Goal: Check status: Check status

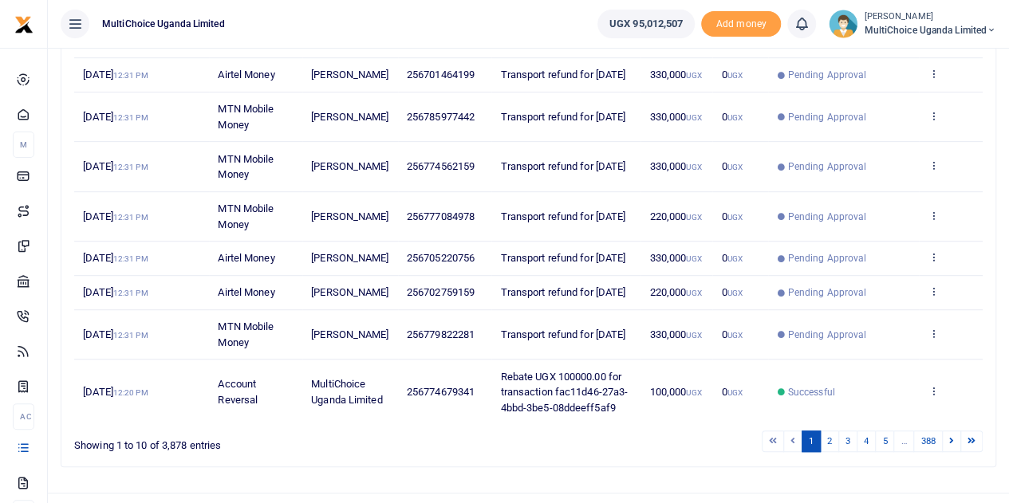
scroll to position [396, 0]
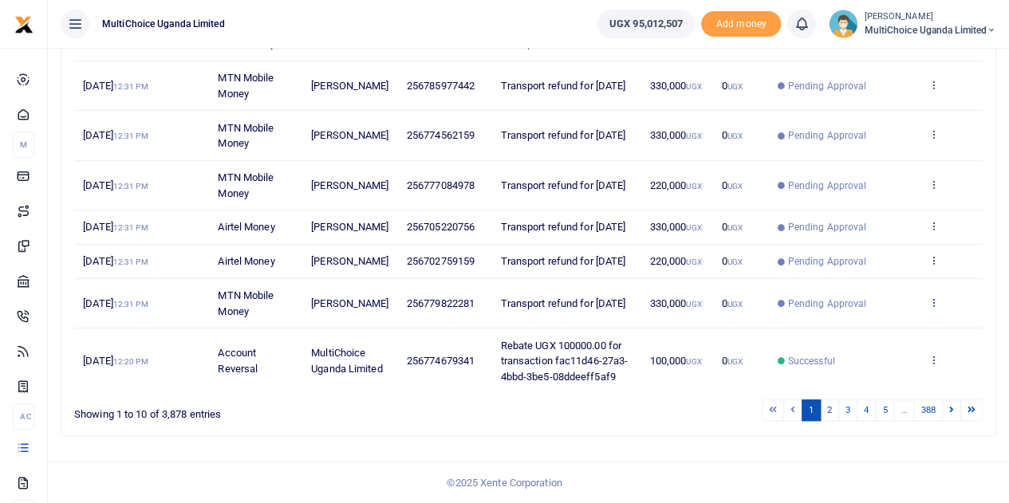
click at [928, 300] on icon at bounding box center [932, 302] width 10 height 11
click at [847, 347] on link "View details" at bounding box center [875, 358] width 126 height 22
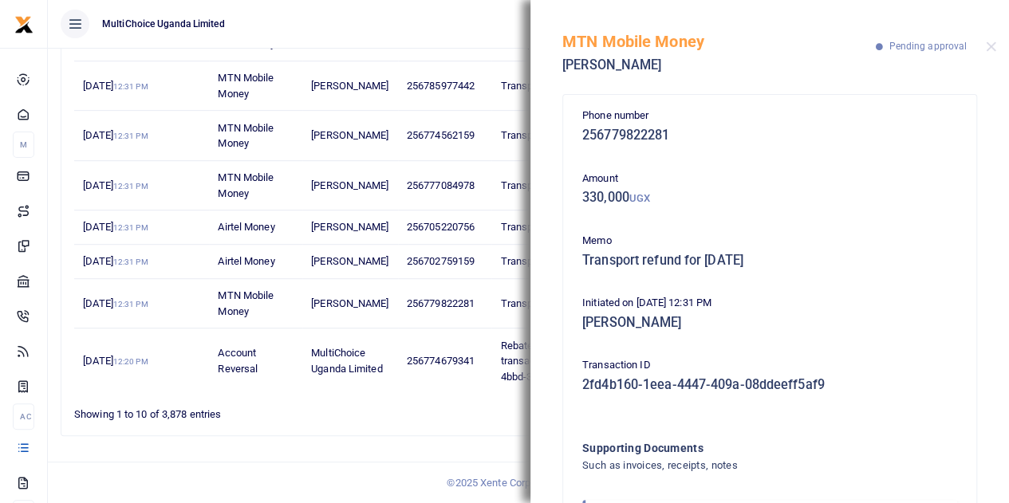
scroll to position [0, 0]
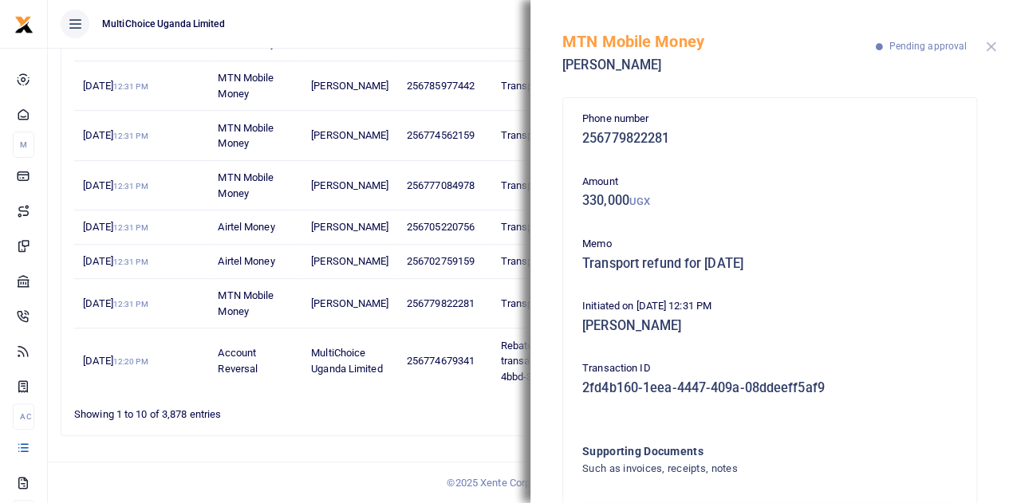
click at [990, 46] on button "Close" at bounding box center [991, 46] width 10 height 10
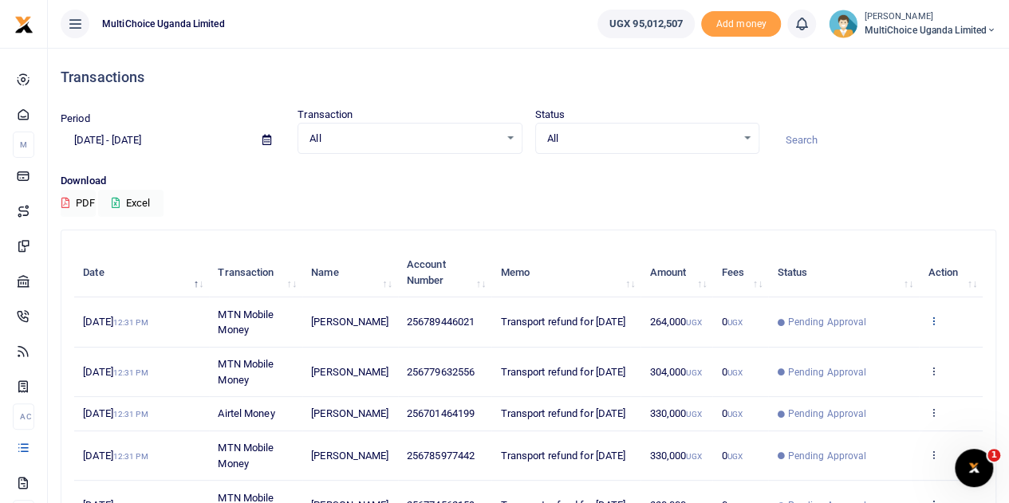
click at [932, 317] on icon at bounding box center [932, 320] width 10 height 11
click at [853, 346] on link "View details" at bounding box center [875, 348] width 126 height 22
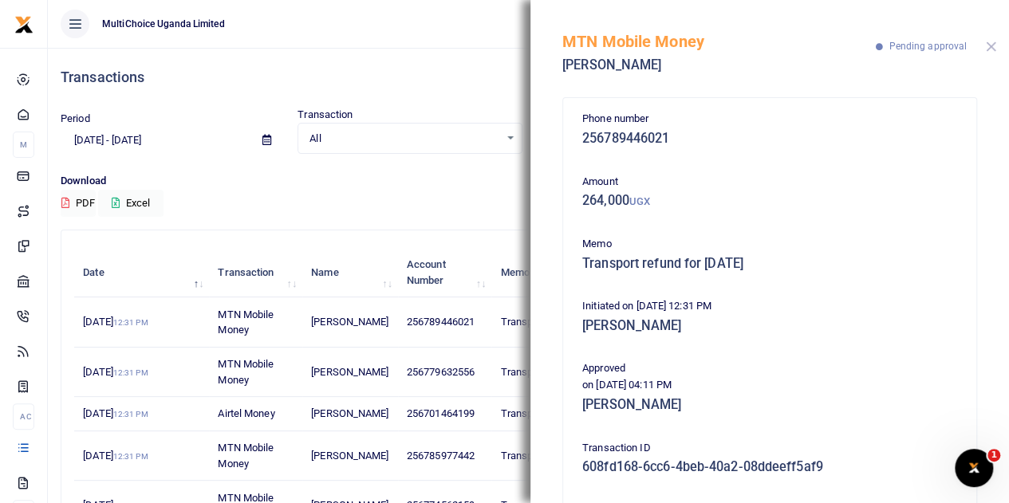
click at [993, 43] on button "Close" at bounding box center [991, 46] width 10 height 10
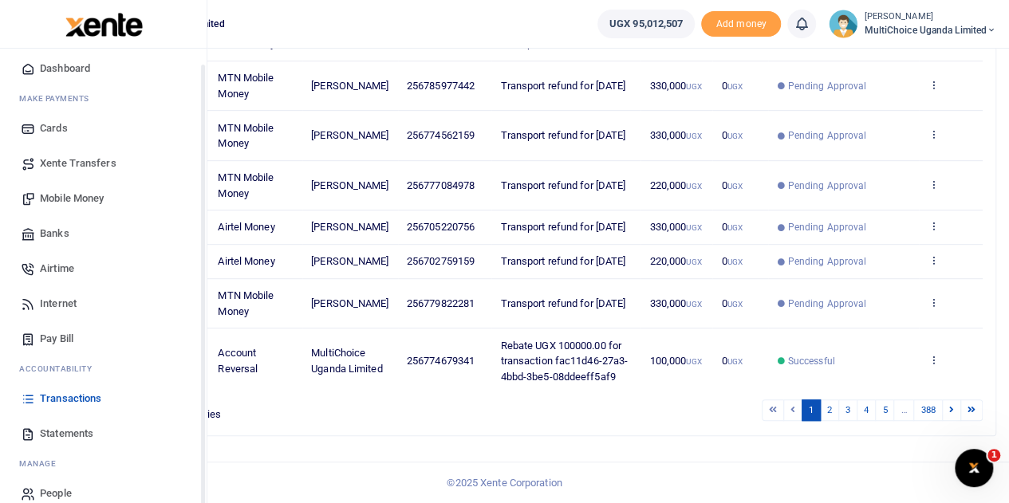
scroll to position [65, 0]
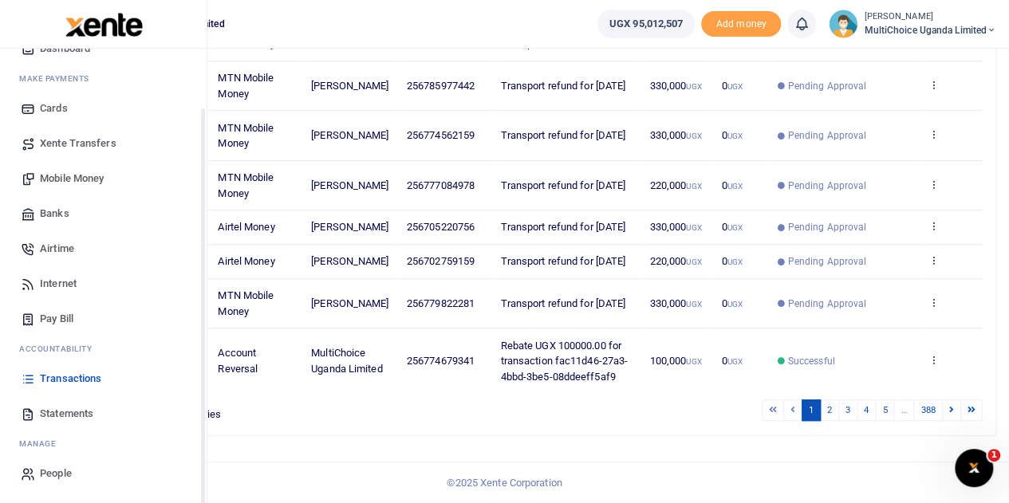
click at [69, 379] on span "Transactions" at bounding box center [70, 379] width 61 height 16
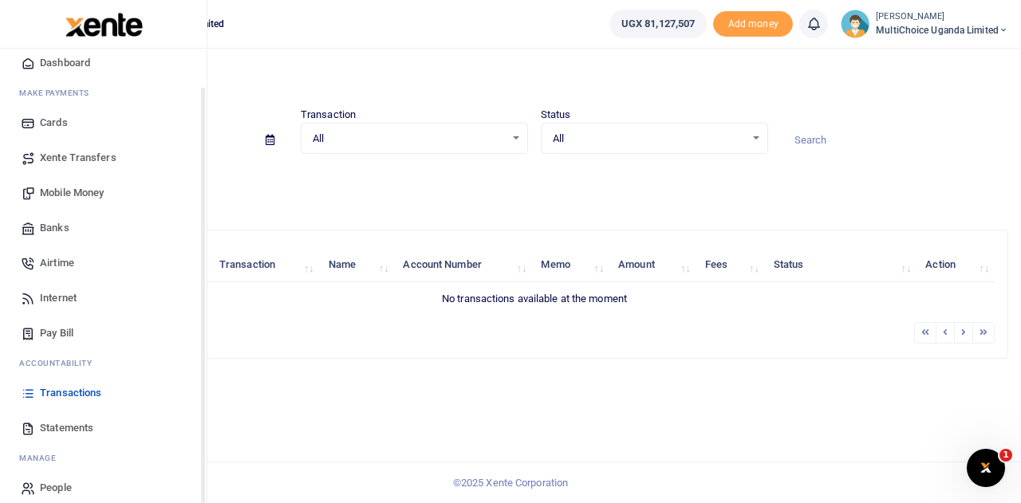
scroll to position [65, 0]
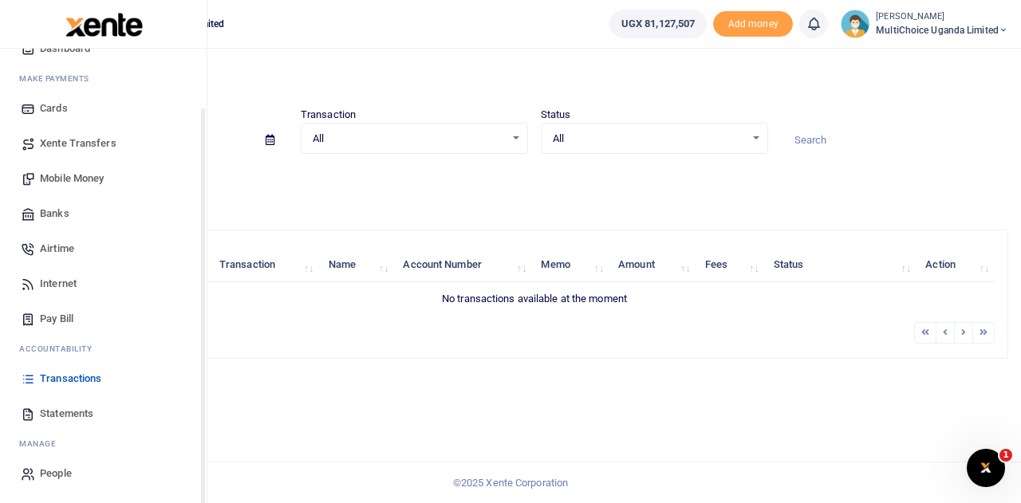
click at [69, 376] on span "Transactions" at bounding box center [70, 379] width 61 height 16
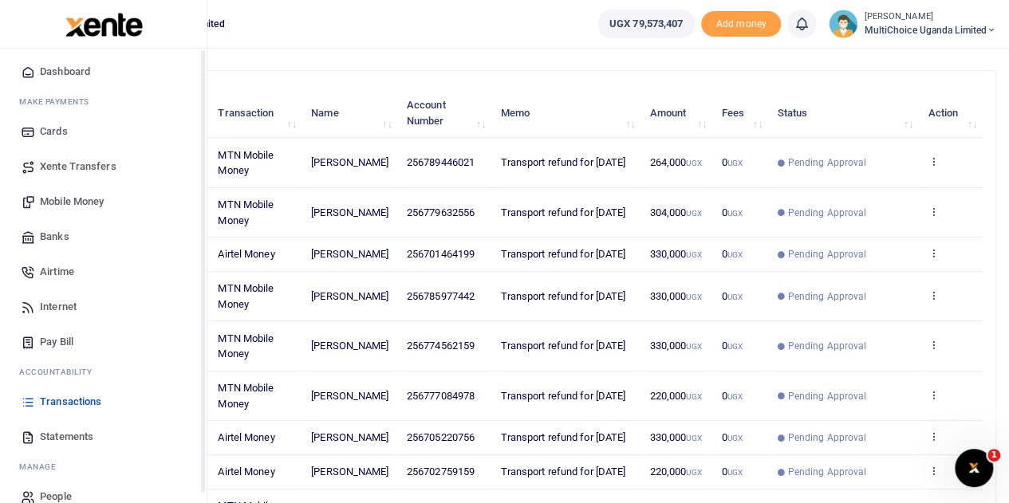
scroll to position [65, 0]
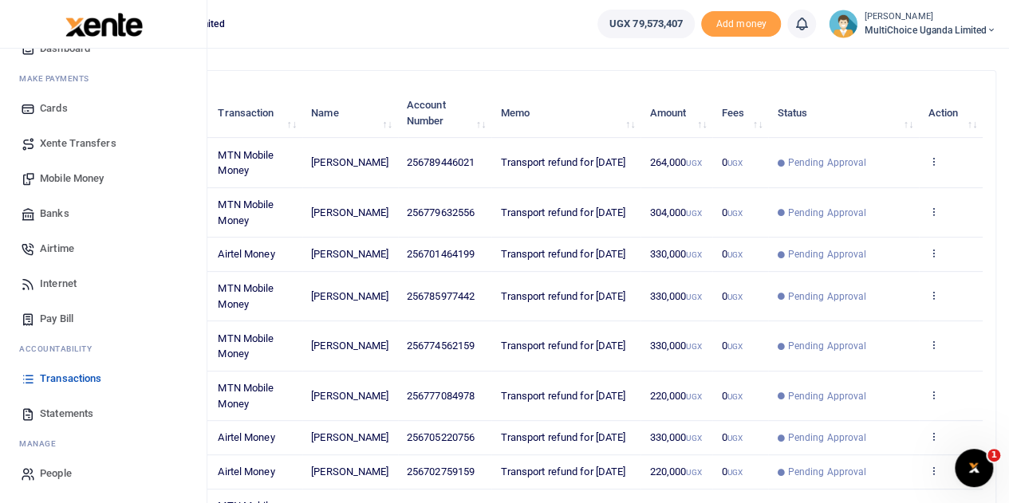
click at [54, 376] on span "Transactions" at bounding box center [70, 379] width 61 height 16
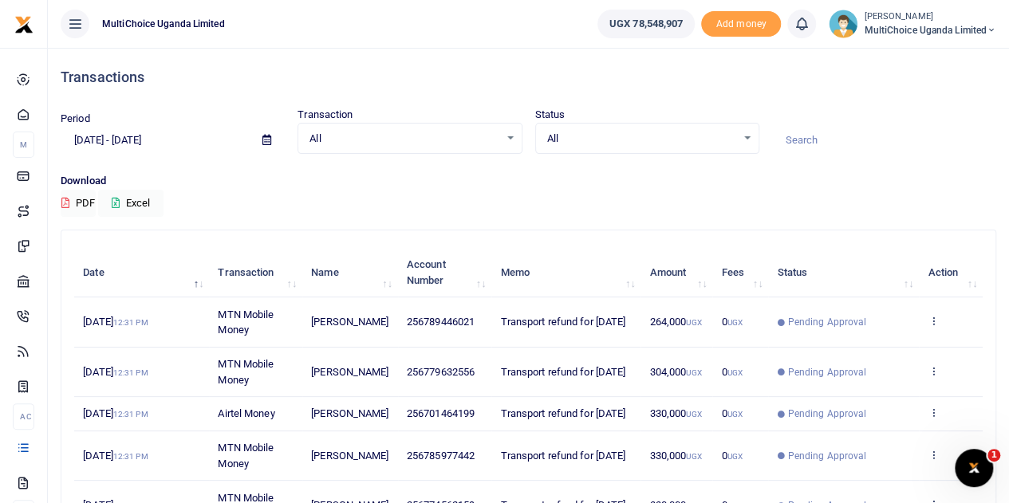
click at [749, 138] on div "All Select an option..." at bounding box center [647, 139] width 222 height 18
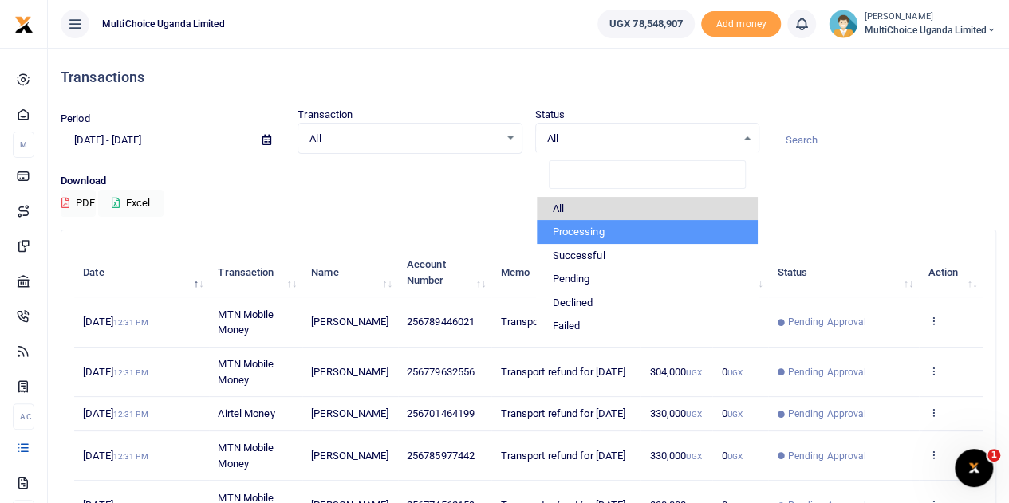
click at [585, 228] on li "Processing" at bounding box center [647, 232] width 221 height 24
select select "PROCESSING"
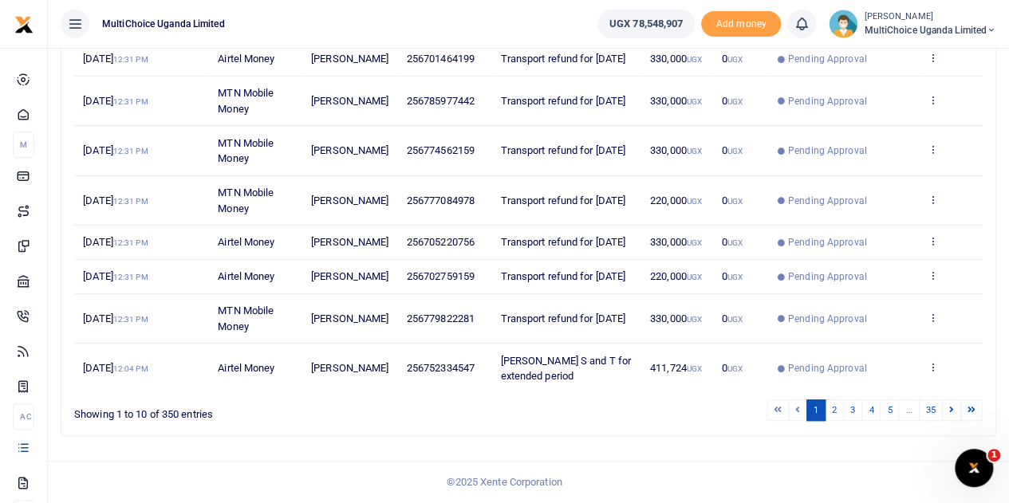
scroll to position [396, 0]
click at [929, 411] on link "35" at bounding box center [931, 411] width 24 height 22
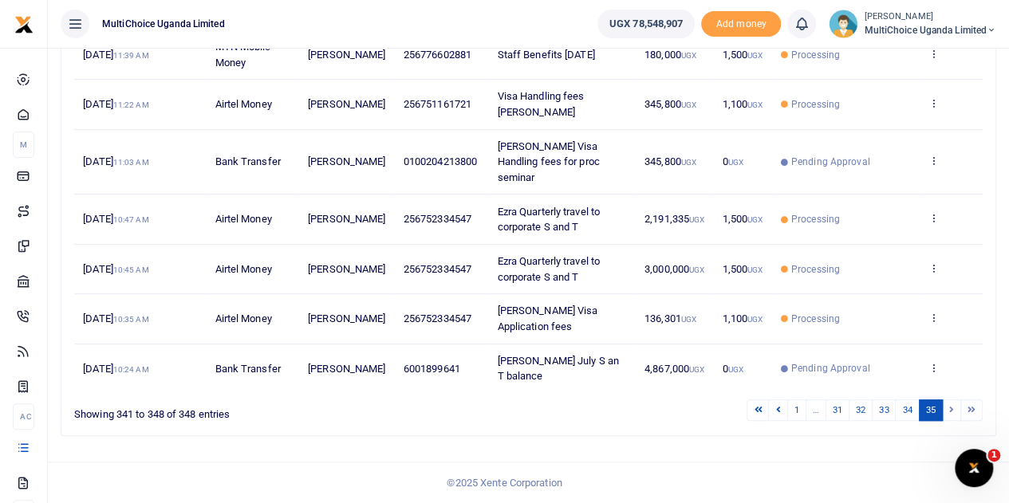
scroll to position [266, 0]
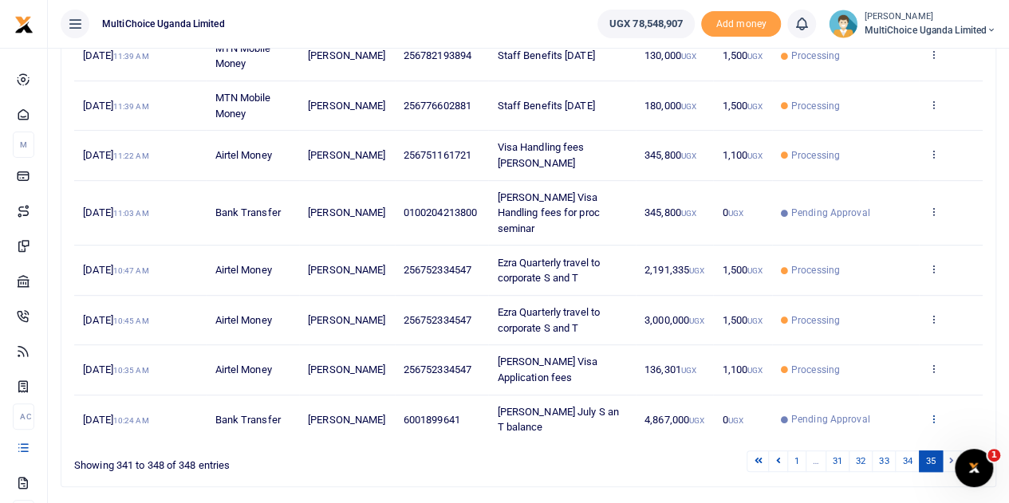
click at [931, 413] on icon at bounding box center [932, 418] width 10 height 11
click at [848, 355] on link "View details" at bounding box center [875, 366] width 126 height 22
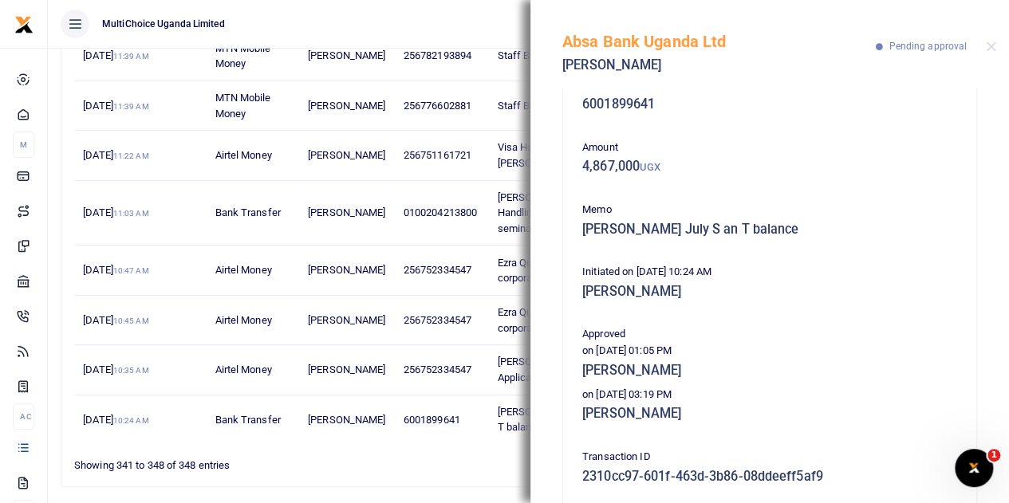
scroll to position [0, 0]
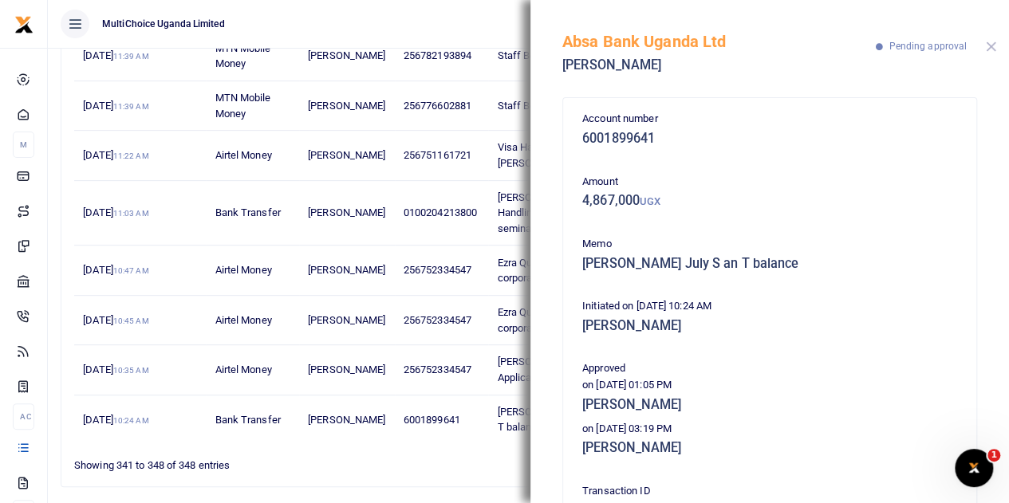
click at [989, 48] on button "Close" at bounding box center [991, 46] width 10 height 10
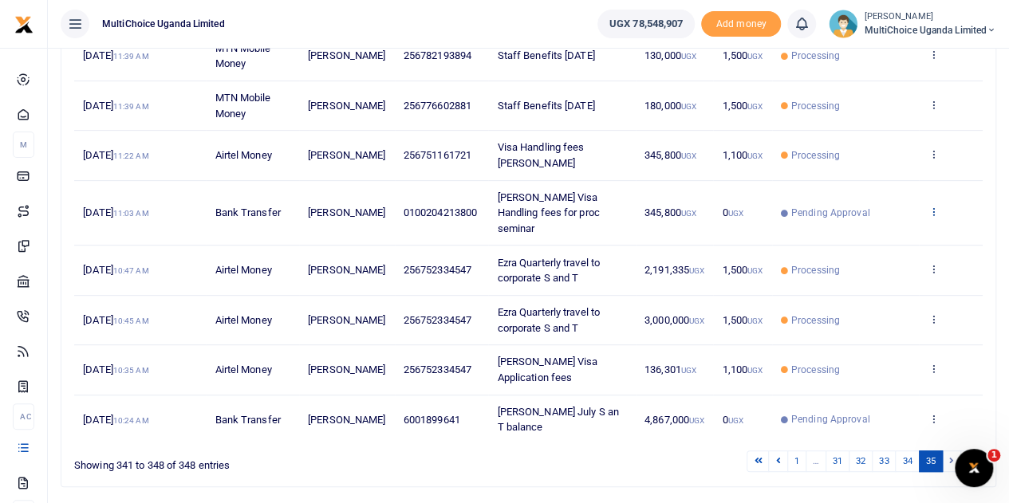
click at [935, 206] on icon at bounding box center [932, 211] width 10 height 11
click at [856, 209] on link "View details" at bounding box center [875, 214] width 126 height 22
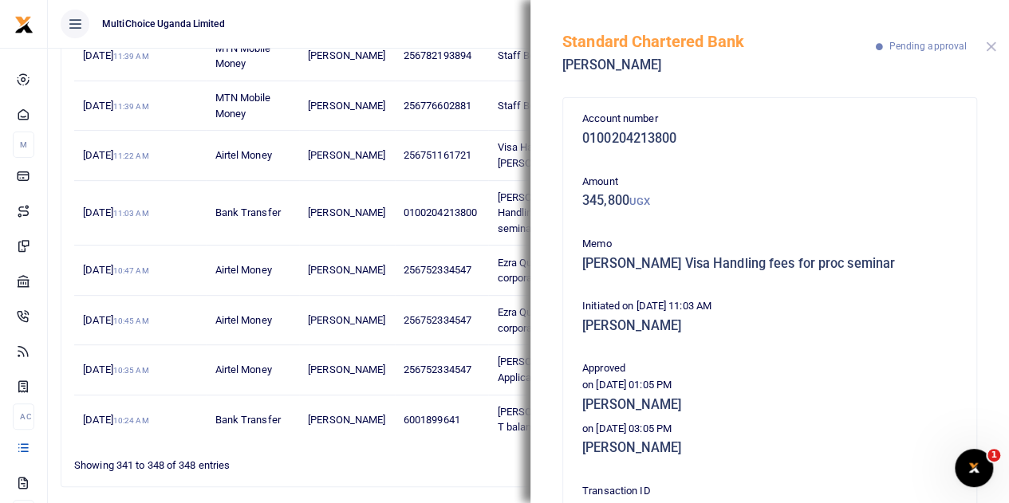
click at [991, 50] on button "Close" at bounding box center [991, 46] width 10 height 10
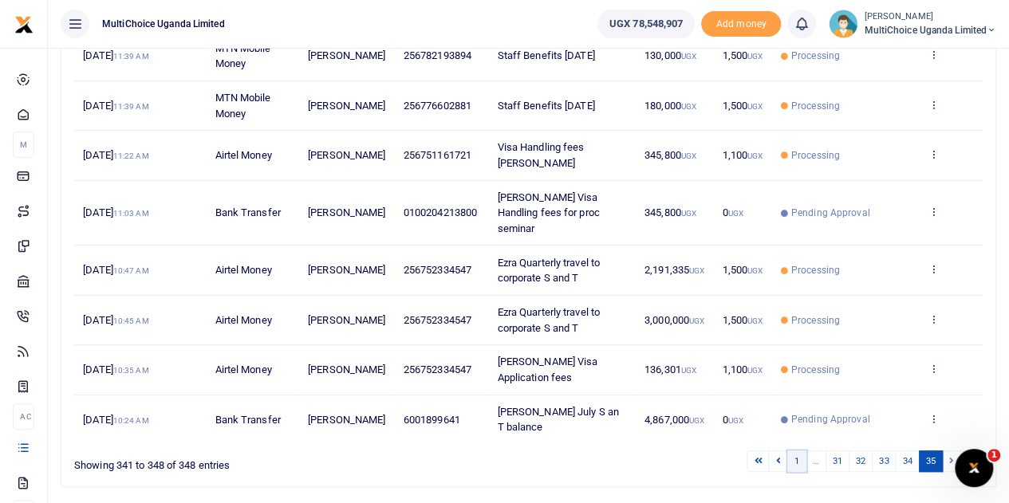
click at [793, 451] on link "1" at bounding box center [796, 462] width 19 height 22
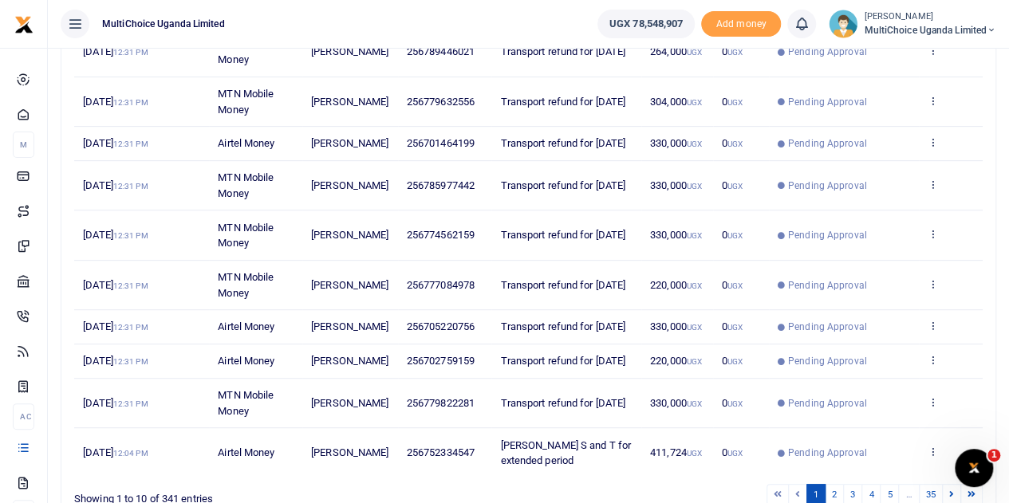
scroll to position [396, 0]
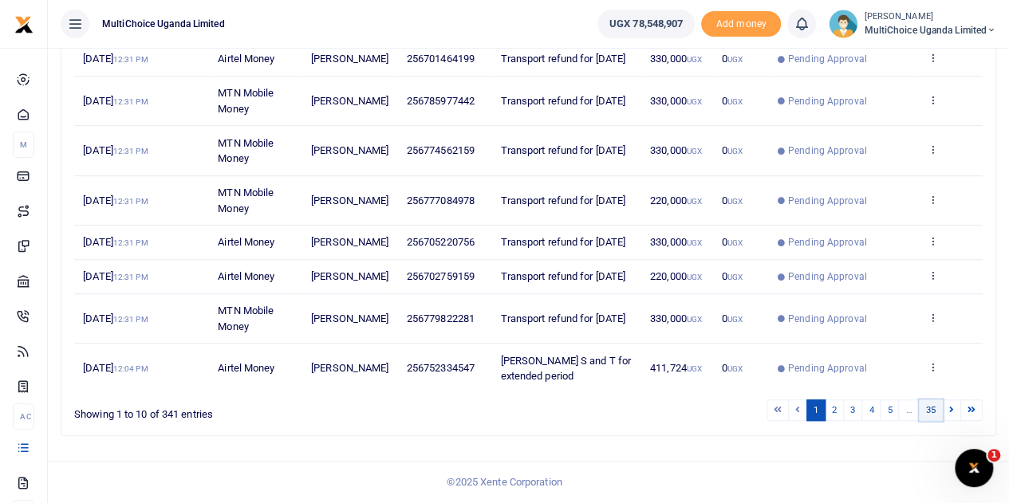
click at [935, 414] on link "35" at bounding box center [931, 411] width 24 height 22
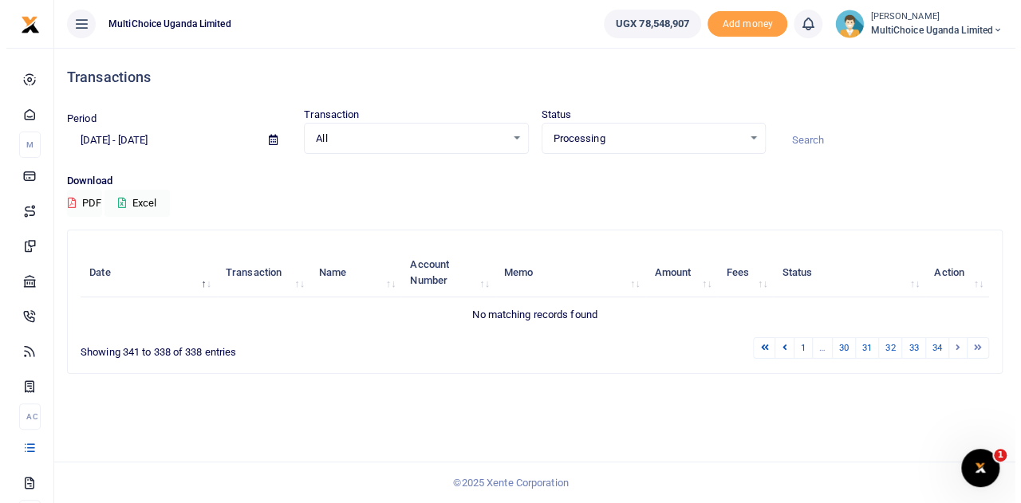
scroll to position [0, 0]
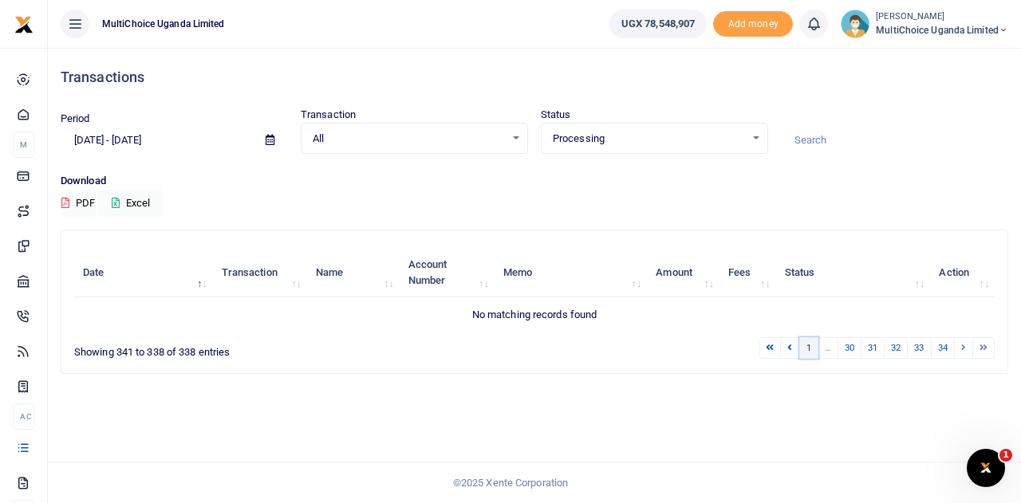
click at [806, 345] on link "1" at bounding box center [808, 348] width 19 height 22
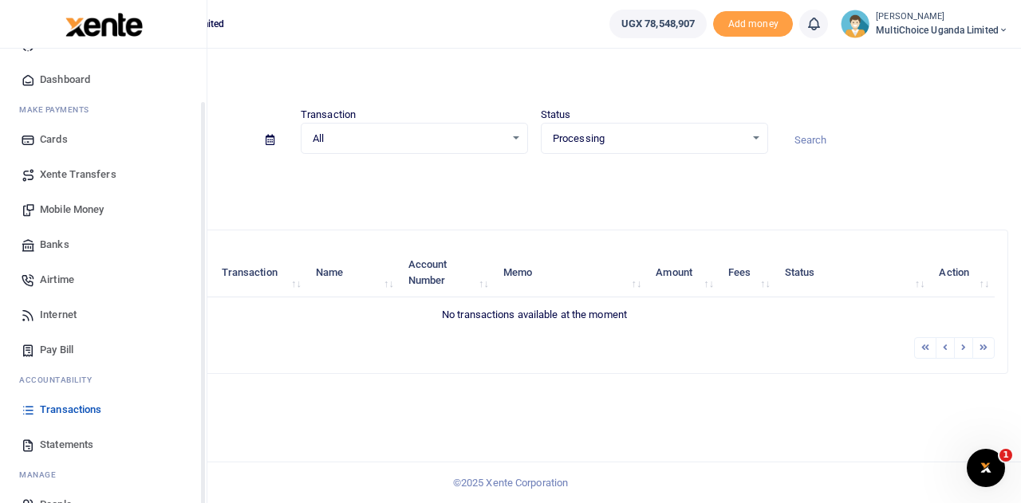
scroll to position [65, 0]
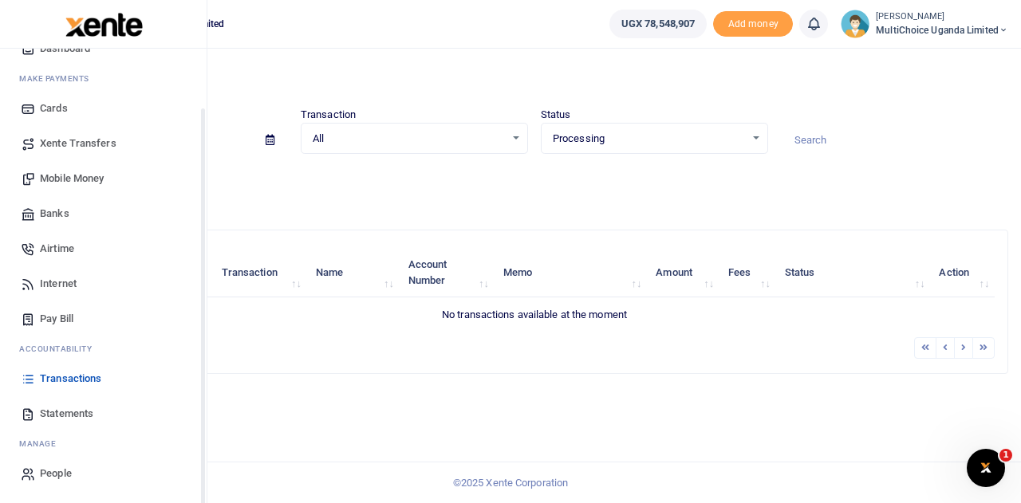
click at [49, 376] on span "Transactions" at bounding box center [70, 379] width 61 height 16
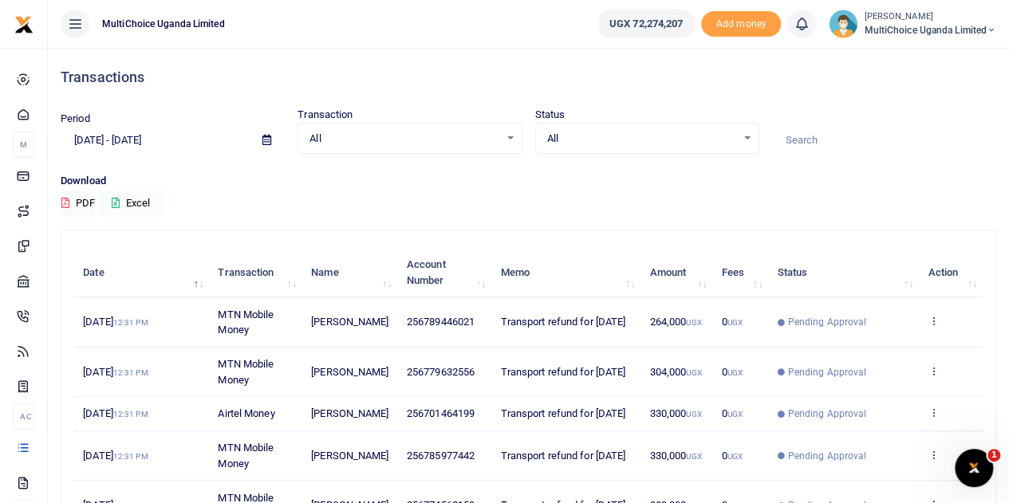
click at [749, 140] on div "All Select an option..." at bounding box center [647, 139] width 222 height 18
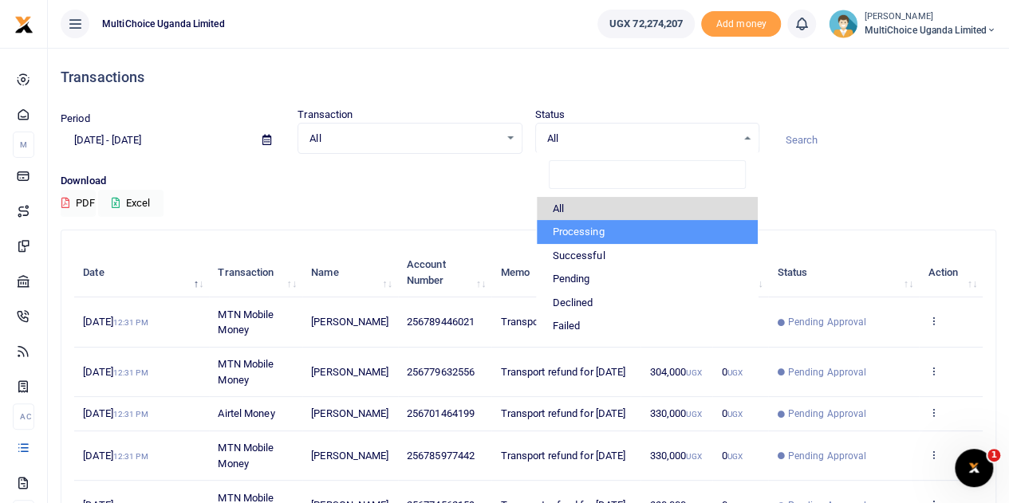
click at [633, 232] on li "Processing" at bounding box center [647, 232] width 221 height 24
select select "PROCESSING"
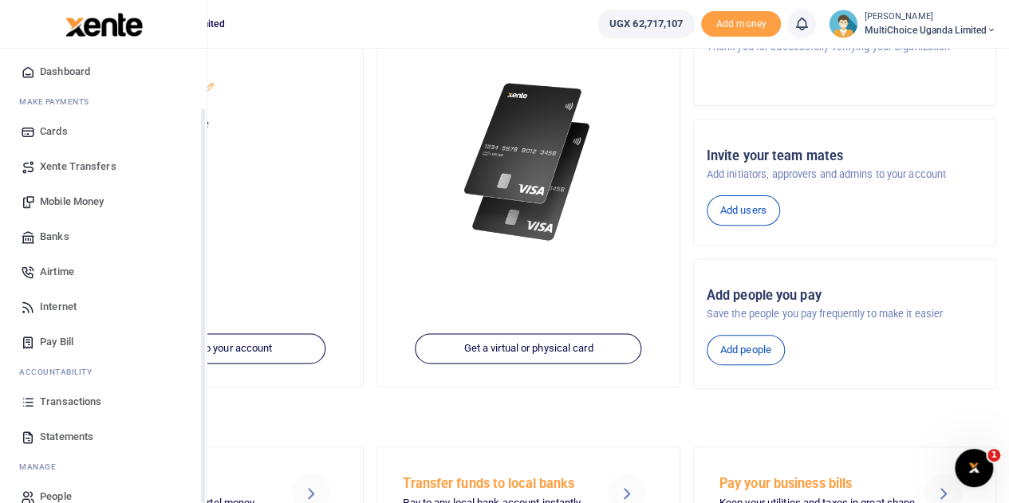
scroll to position [65, 0]
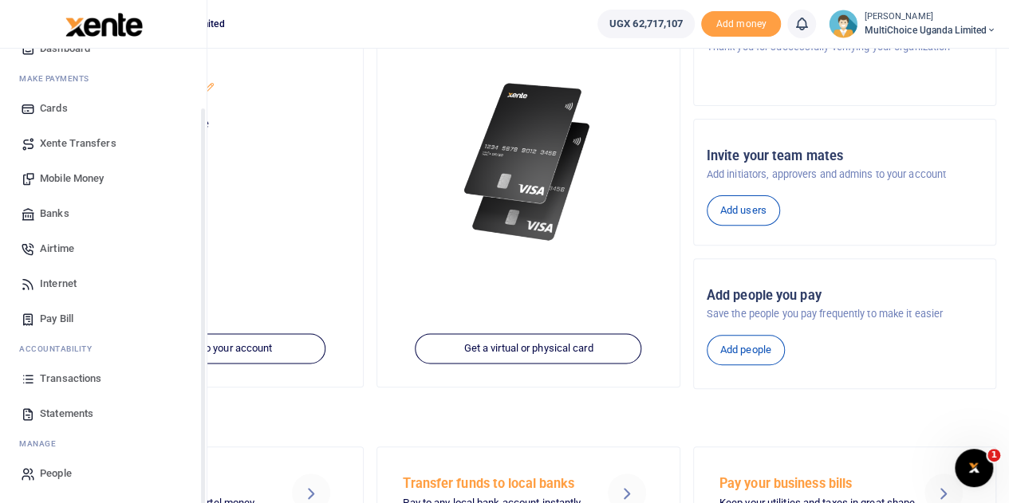
click at [79, 382] on span "Transactions" at bounding box center [70, 379] width 61 height 16
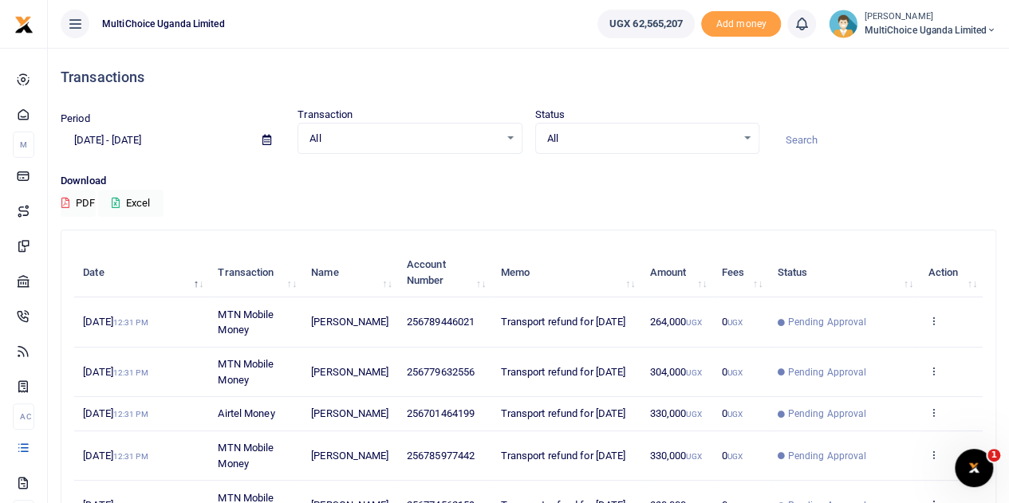
click at [745, 141] on div "All Select an option..." at bounding box center [647, 139] width 222 height 18
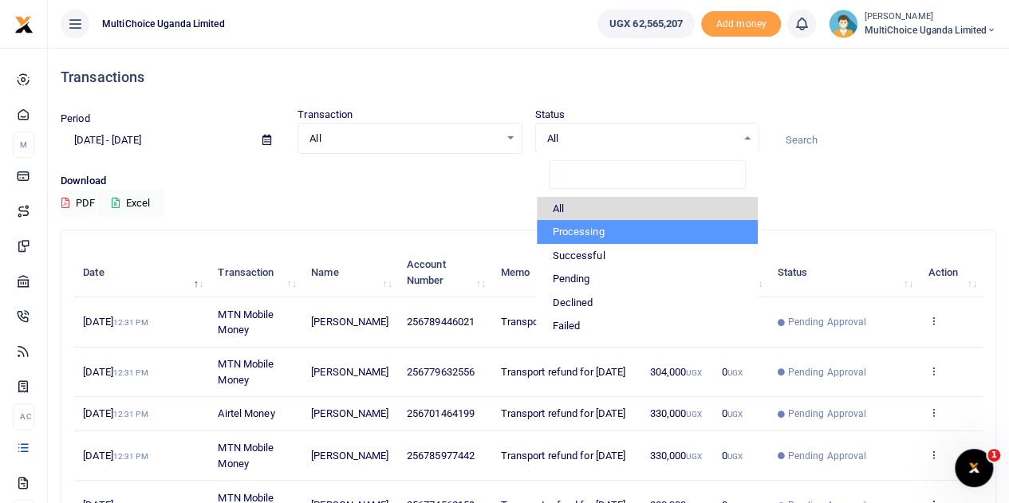
click at [585, 230] on li "Processing" at bounding box center [647, 232] width 221 height 24
select select "PROCESSING"
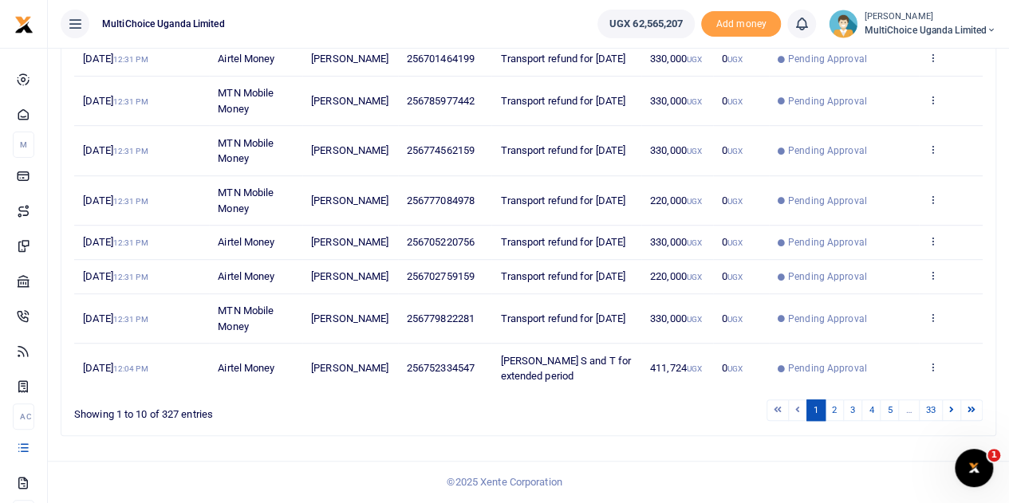
scroll to position [396, 0]
click at [936, 410] on link "33" at bounding box center [931, 411] width 24 height 22
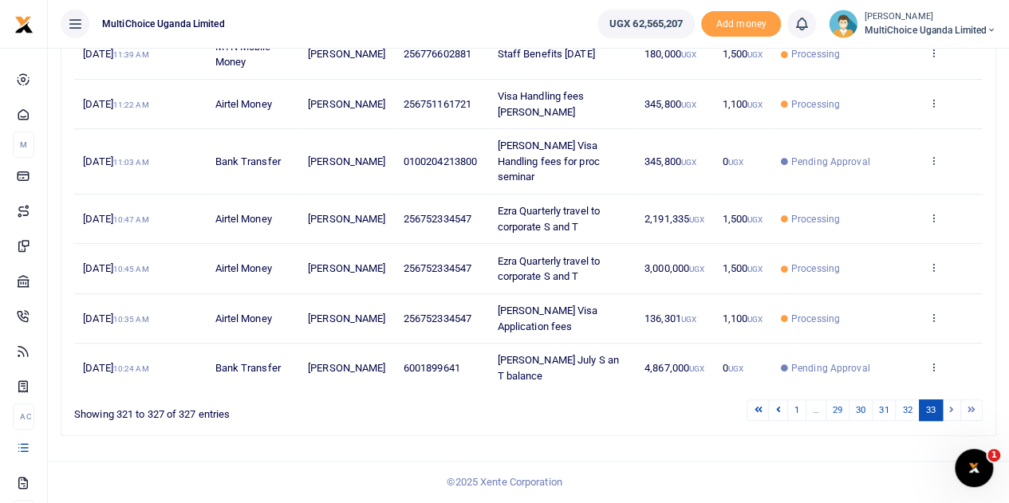
scroll to position [217, 0]
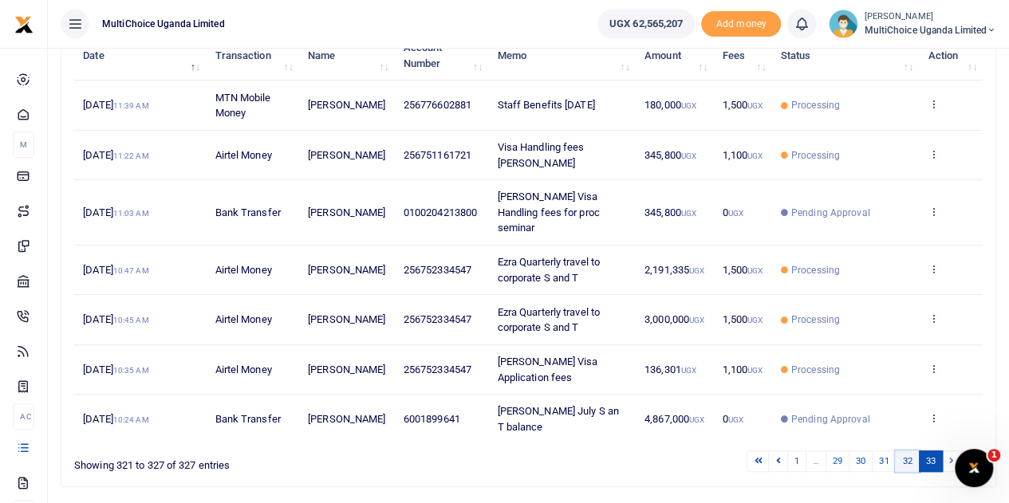
click at [903, 451] on link "32" at bounding box center [907, 462] width 24 height 22
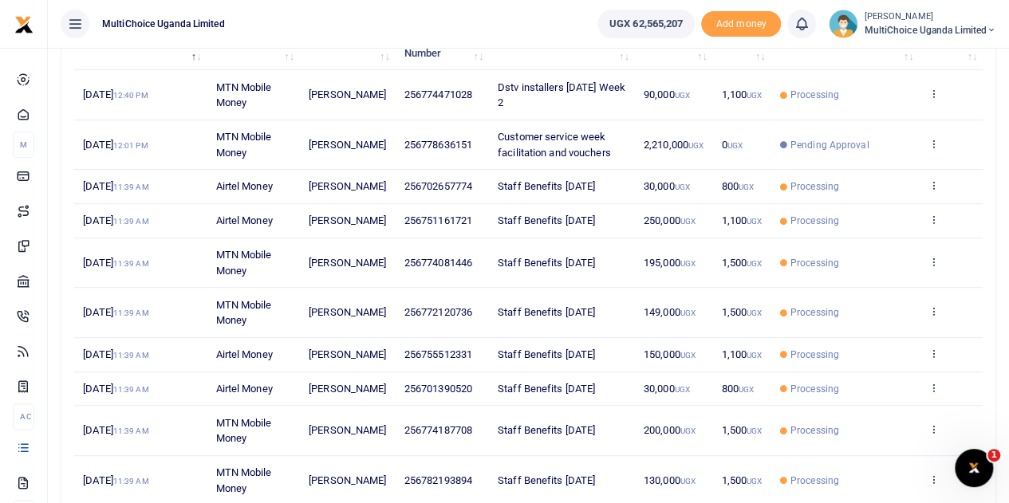
scroll to position [157, 0]
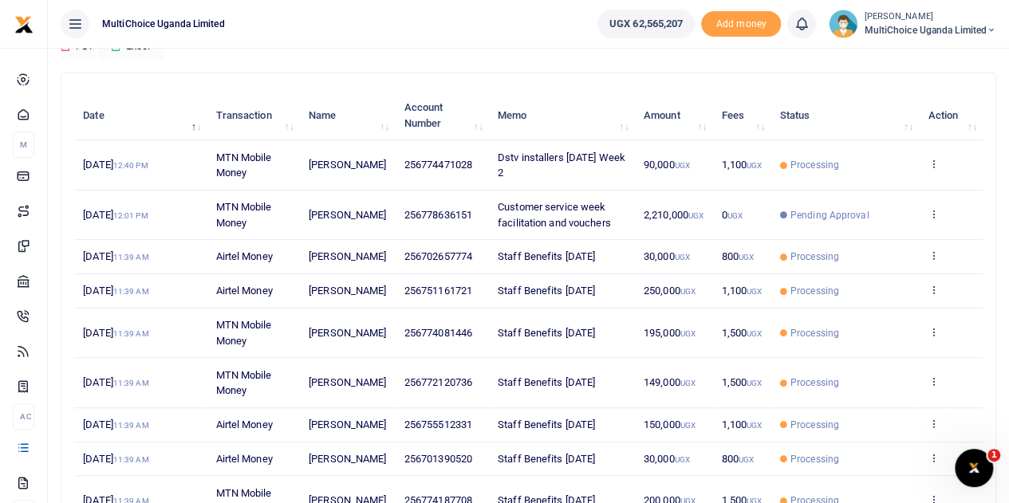
click at [938, 213] on icon at bounding box center [932, 213] width 10 height 11
click at [902, 237] on link "View details" at bounding box center [875, 241] width 126 height 22
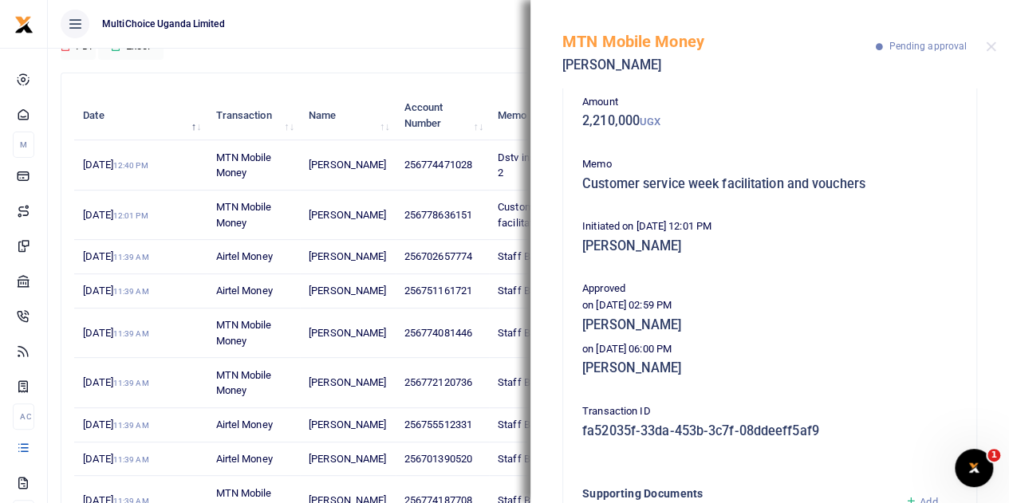
scroll to position [0, 0]
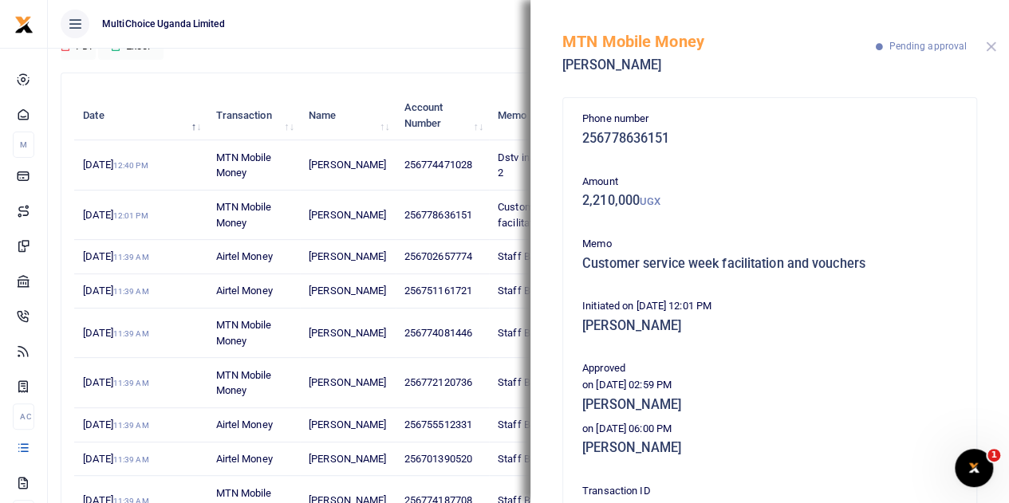
click at [989, 44] on button "Close" at bounding box center [991, 46] width 10 height 10
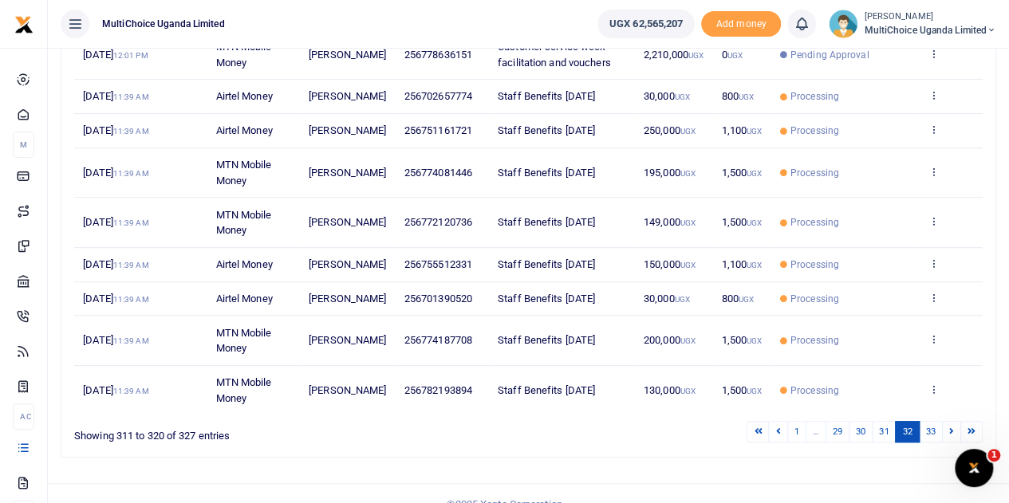
scroll to position [396, 0]
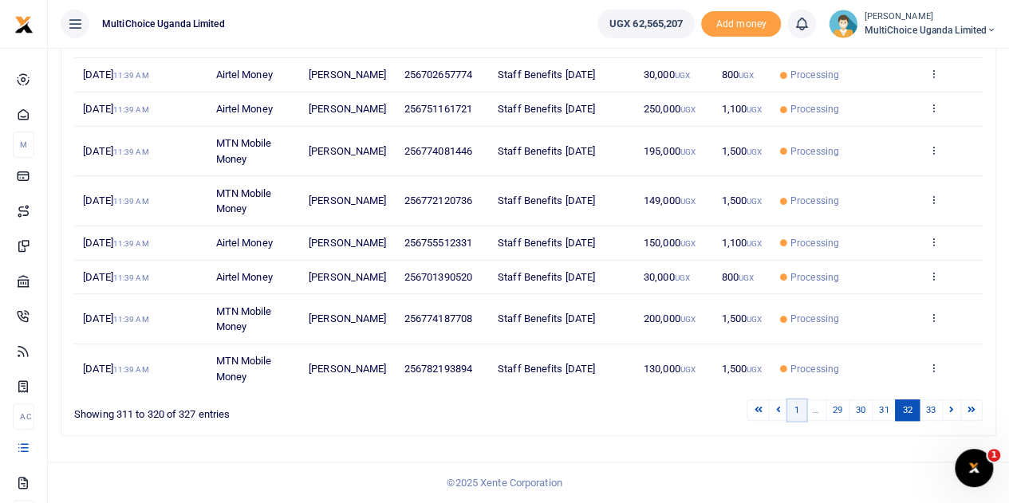
click at [796, 415] on link "1" at bounding box center [796, 411] width 19 height 22
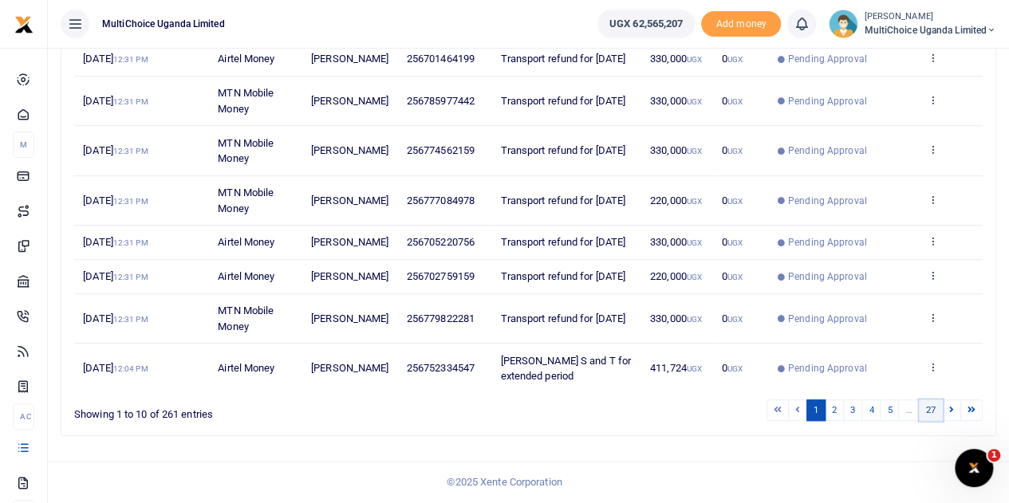
click at [939, 413] on link "27" at bounding box center [931, 411] width 24 height 22
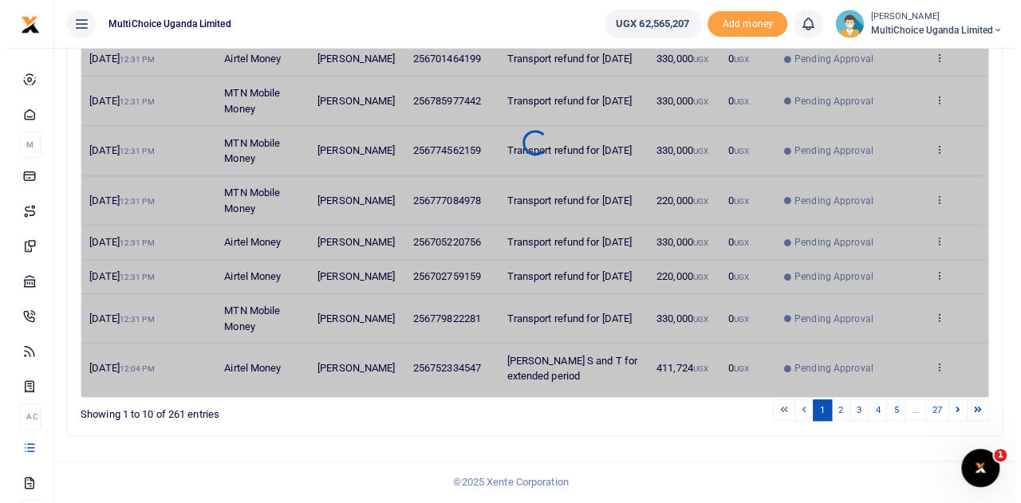
scroll to position [0, 0]
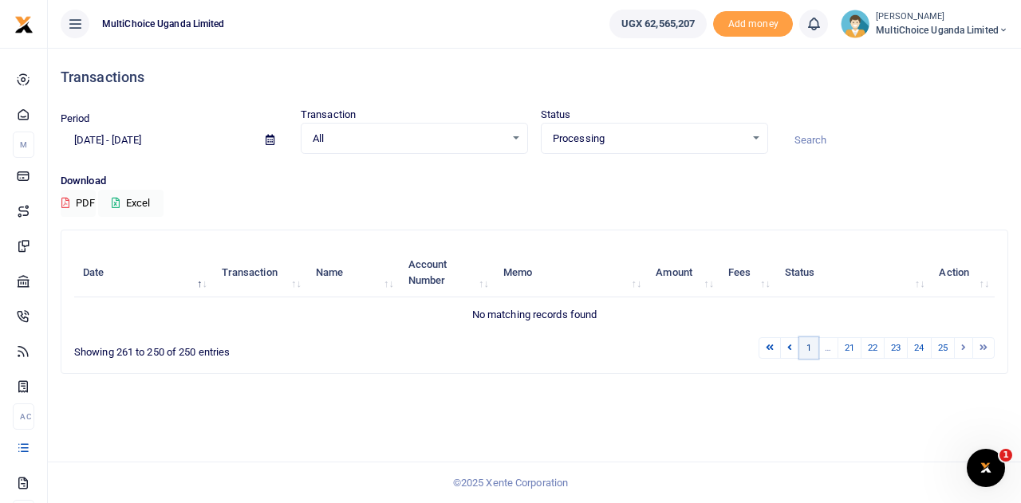
click at [815, 348] on link "1" at bounding box center [808, 348] width 19 height 22
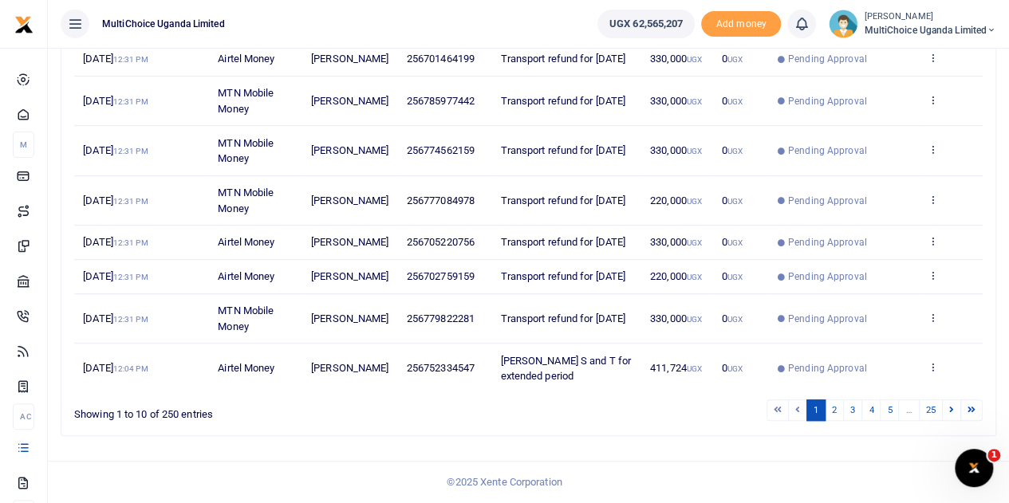
scroll to position [396, 0]
click at [933, 408] on link "25" at bounding box center [931, 411] width 24 height 22
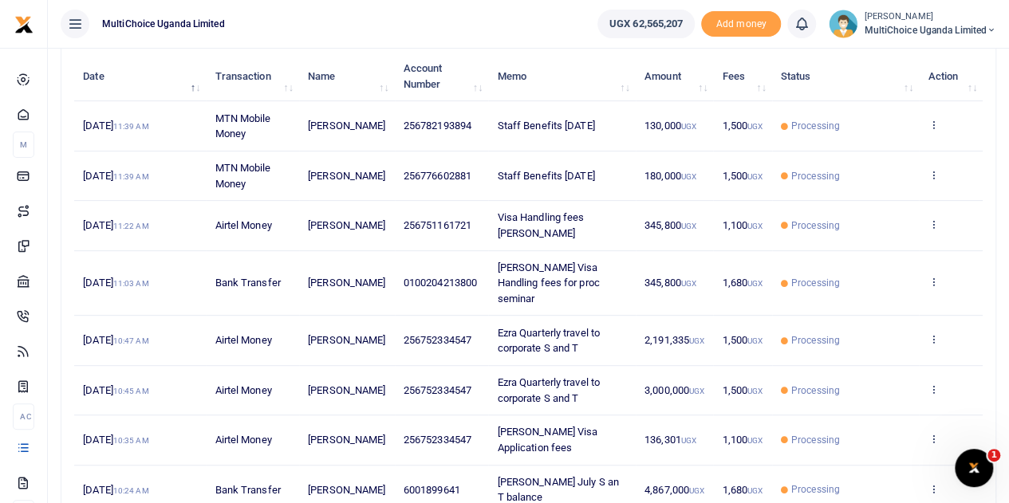
scroll to position [266, 0]
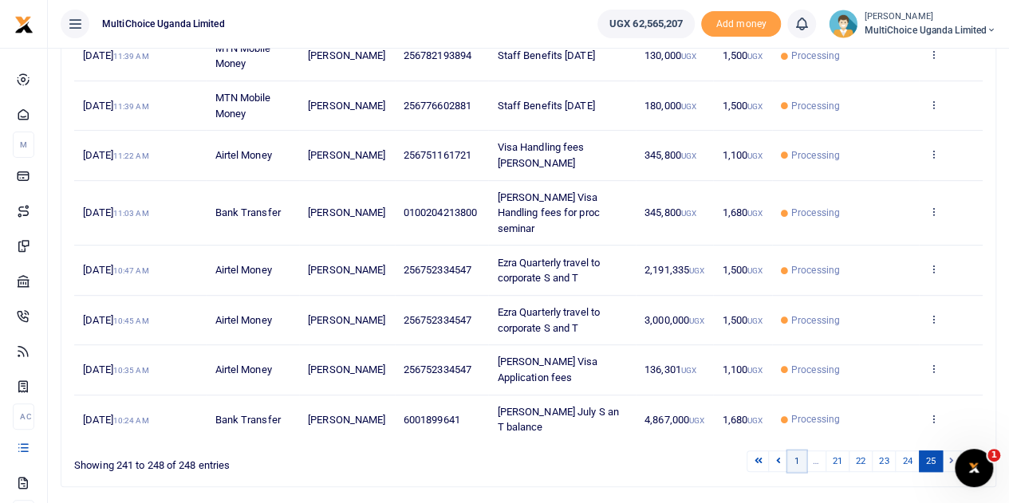
click at [794, 451] on link "1" at bounding box center [796, 462] width 19 height 22
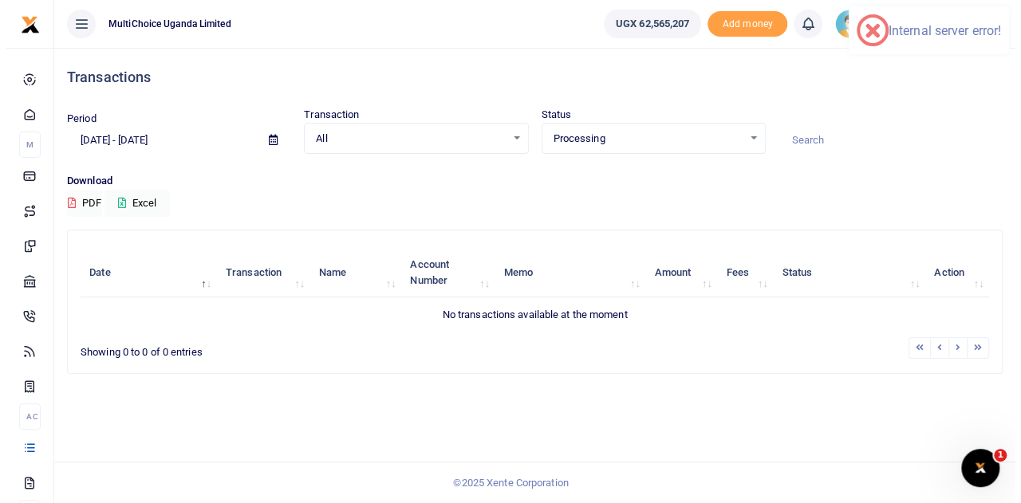
scroll to position [0, 0]
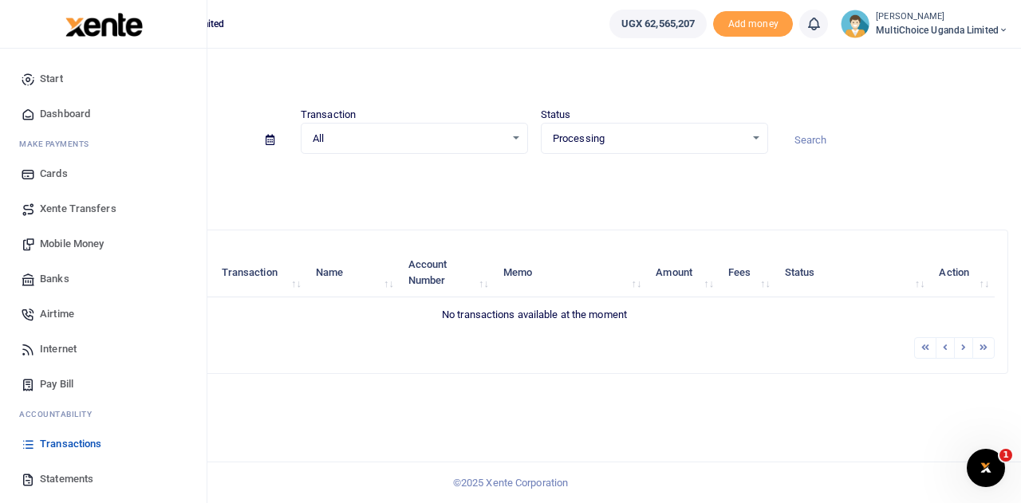
click at [82, 439] on span "Transactions" at bounding box center [70, 444] width 61 height 16
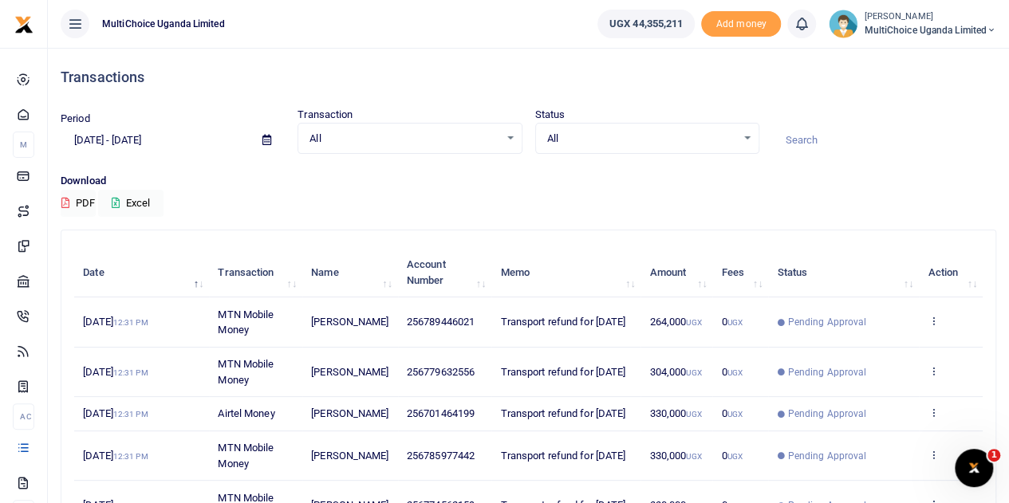
click at [745, 140] on div "All Select an option..." at bounding box center [647, 139] width 222 height 18
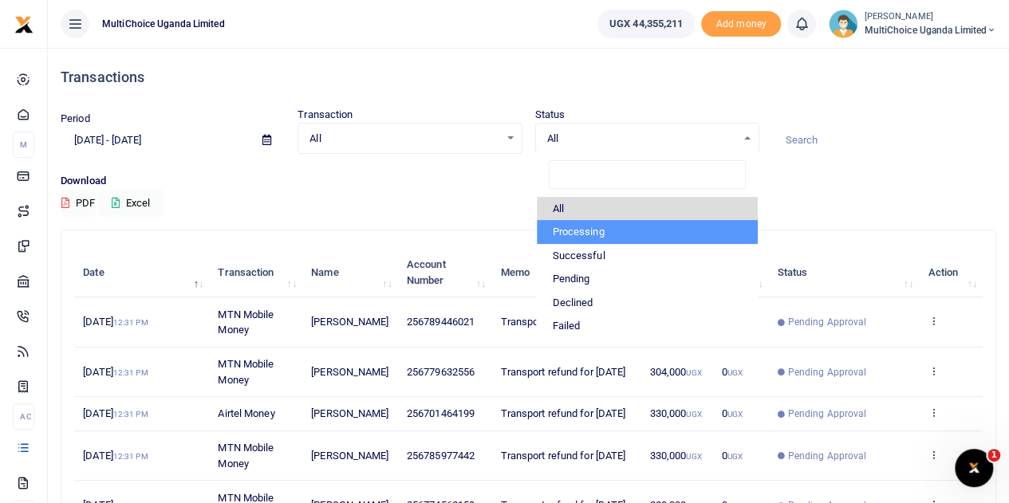
click at [612, 229] on li "Processing" at bounding box center [647, 232] width 221 height 24
select select "PROCESSING"
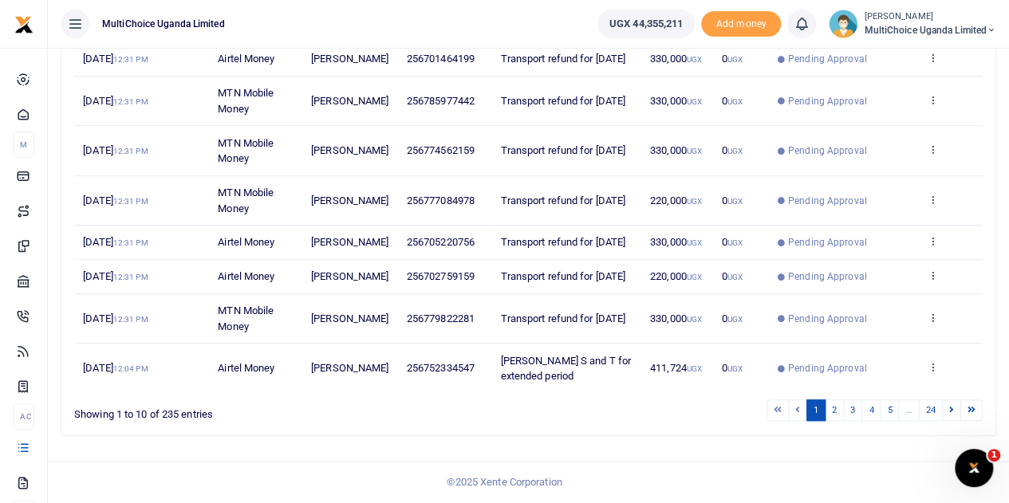
scroll to position [396, 0]
click at [931, 409] on link "24" at bounding box center [931, 411] width 24 height 22
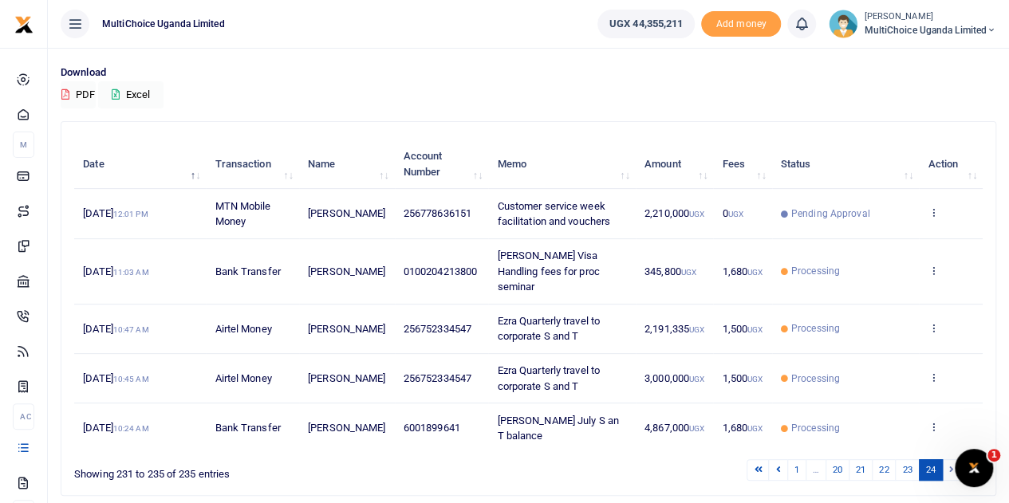
scroll to position [133, 0]
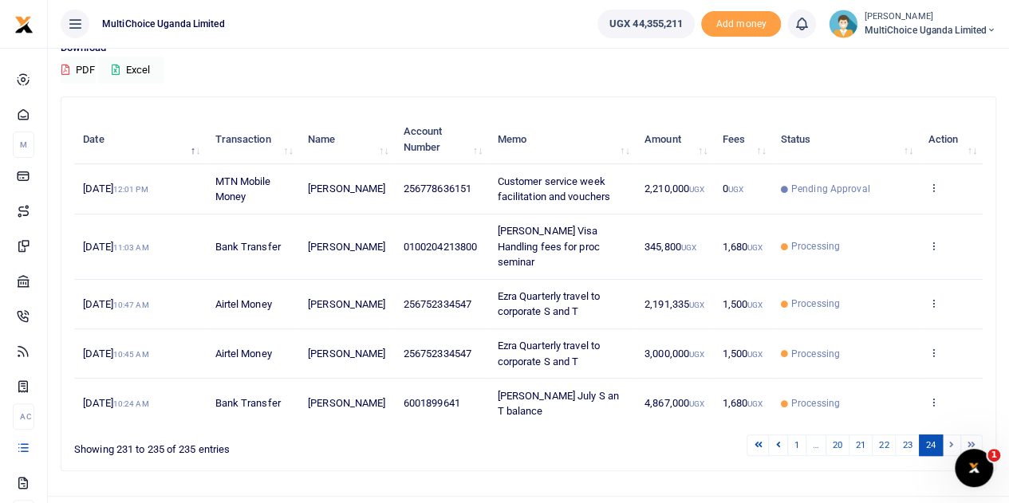
click at [941, 184] on td "View details Send again" at bounding box center [951, 188] width 64 height 49
click at [933, 186] on icon at bounding box center [932, 187] width 10 height 11
click at [873, 211] on link "View details" at bounding box center [875, 215] width 126 height 22
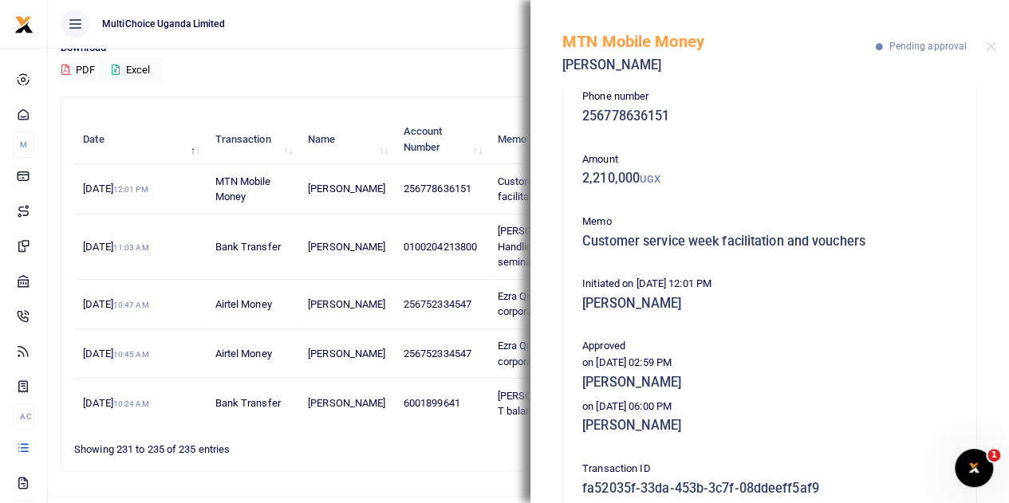
scroll to position [0, 0]
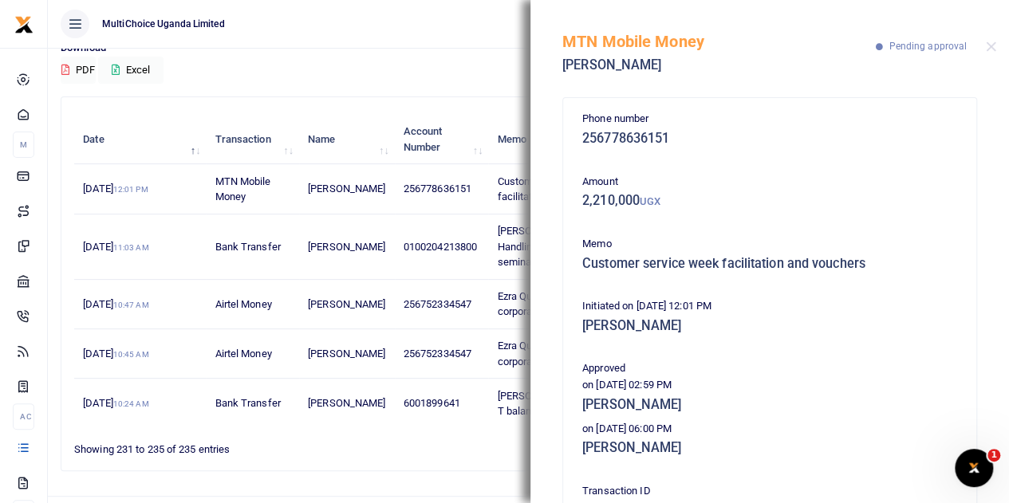
click at [992, 40] on div "MTN Mobile Money Leah Namuleme Pending approval" at bounding box center [769, 44] width 478 height 89
click at [990, 42] on button "Close" at bounding box center [991, 46] width 10 height 10
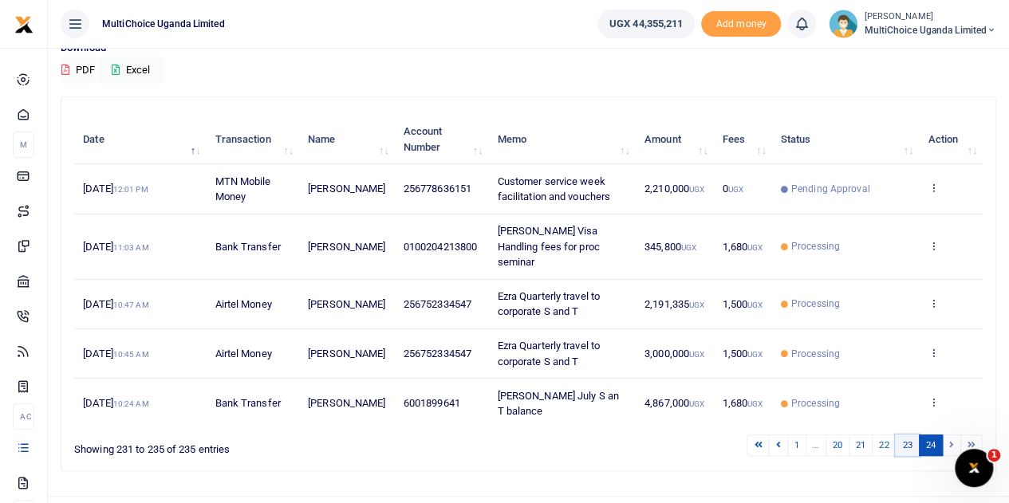
click at [908, 435] on link "23" at bounding box center [907, 446] width 24 height 22
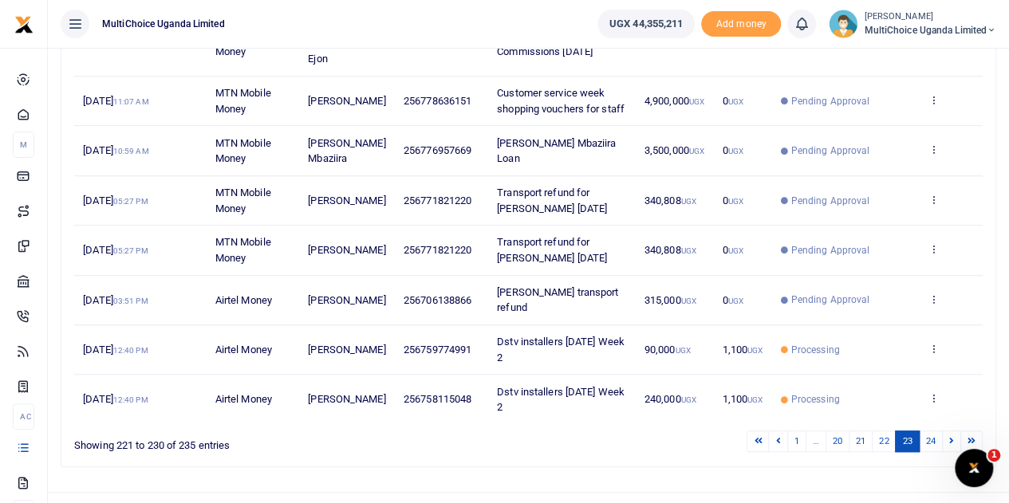
scroll to position [411, 0]
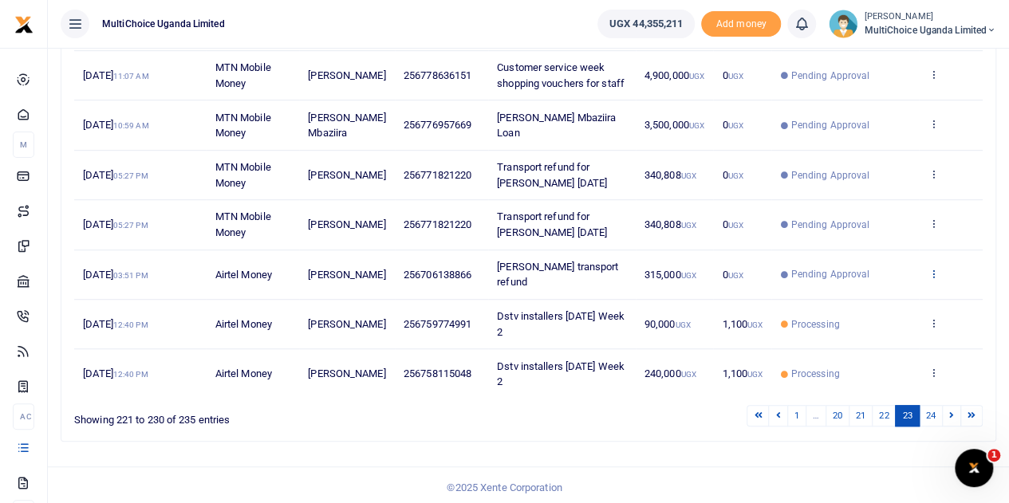
click at [934, 270] on icon at bounding box center [932, 273] width 10 height 11
click at [876, 295] on link "View details" at bounding box center [875, 298] width 126 height 22
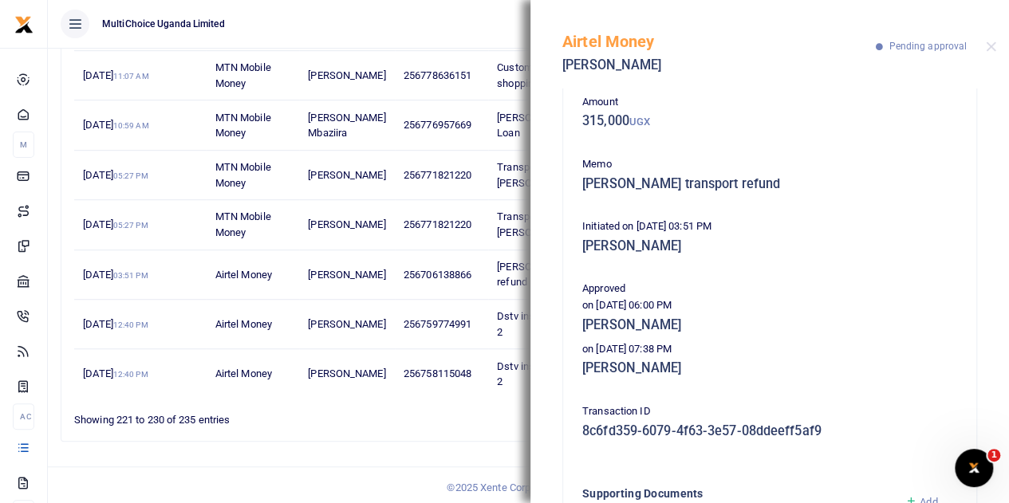
scroll to position [0, 0]
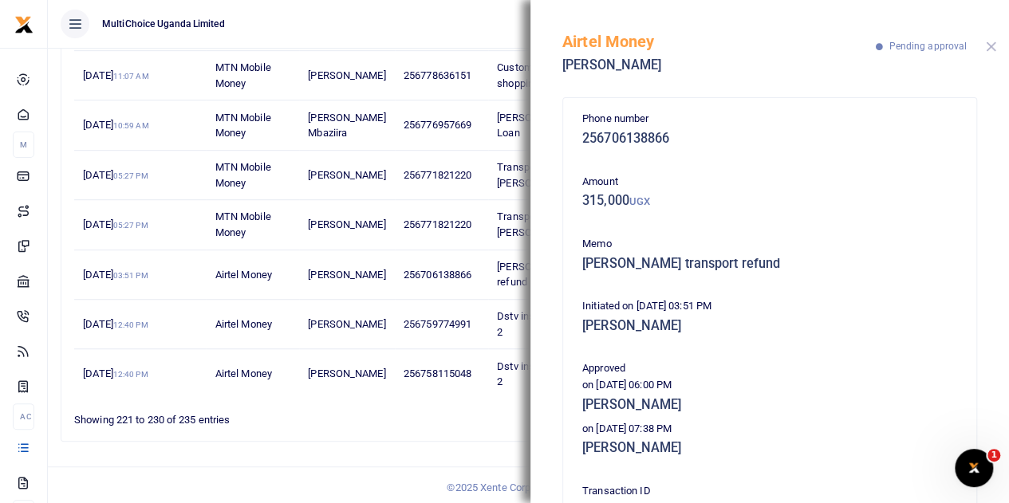
click at [990, 45] on button "Close" at bounding box center [991, 46] width 10 height 10
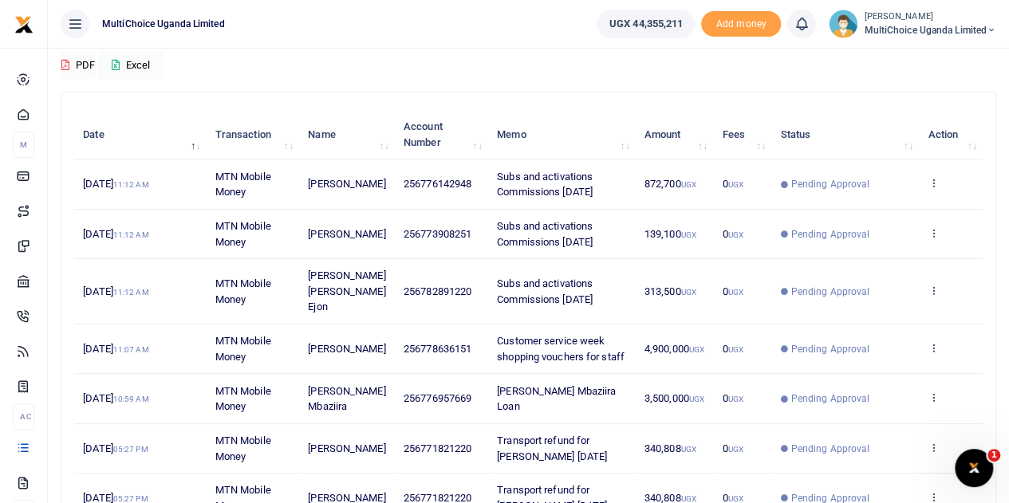
scroll to position [172, 0]
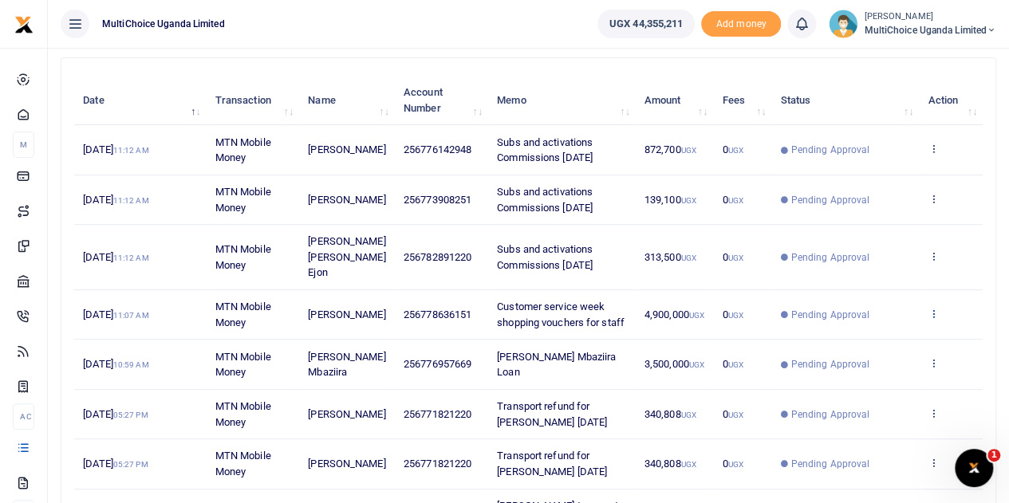
click at [929, 308] on icon at bounding box center [932, 313] width 10 height 11
click at [889, 320] on link "View details" at bounding box center [875, 324] width 126 height 22
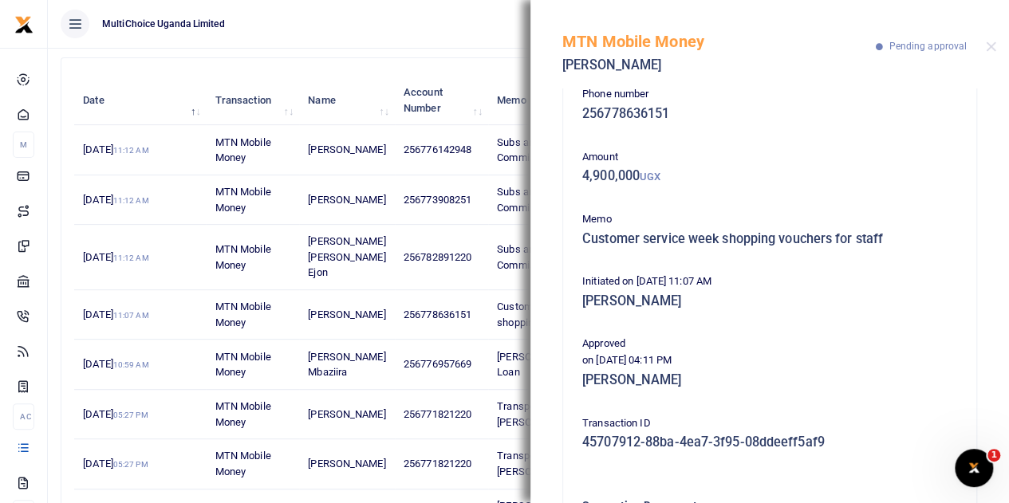
scroll to position [0, 0]
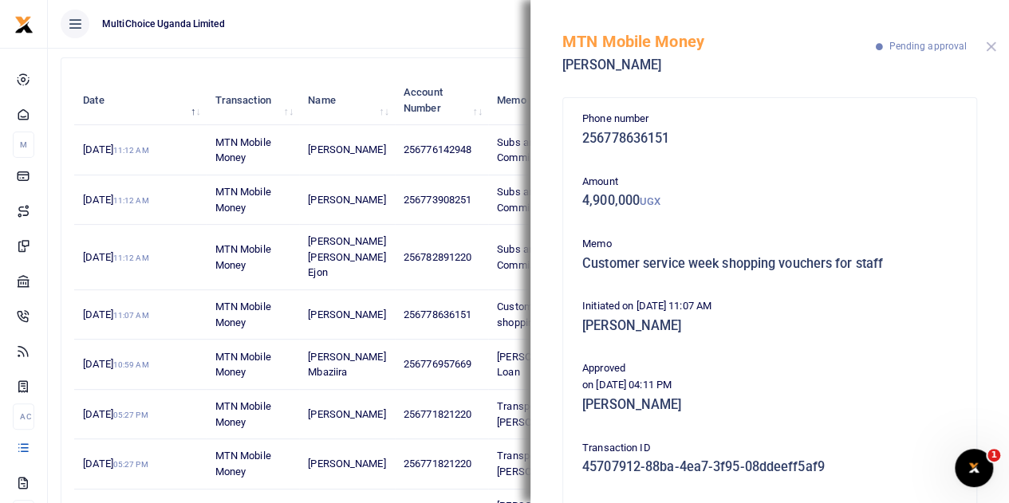
click at [994, 47] on button "Close" at bounding box center [991, 46] width 10 height 10
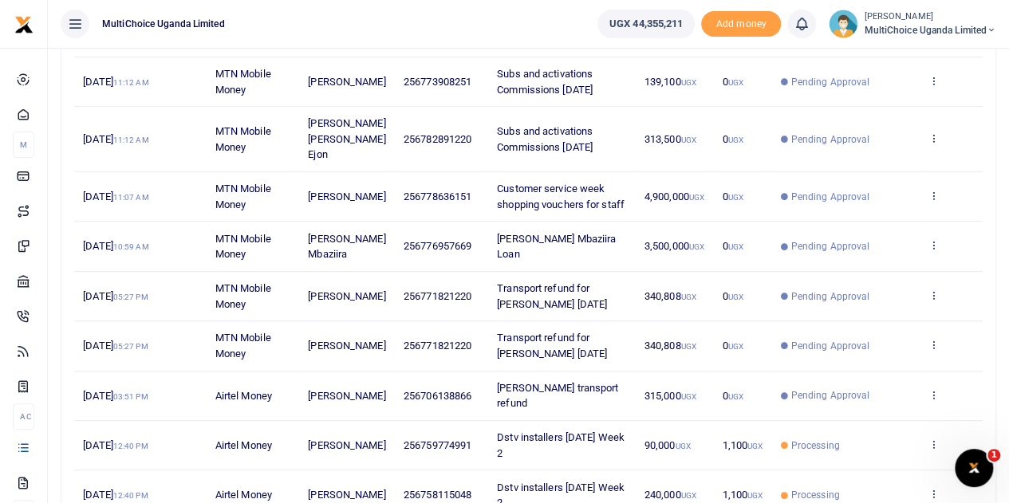
scroll to position [411, 0]
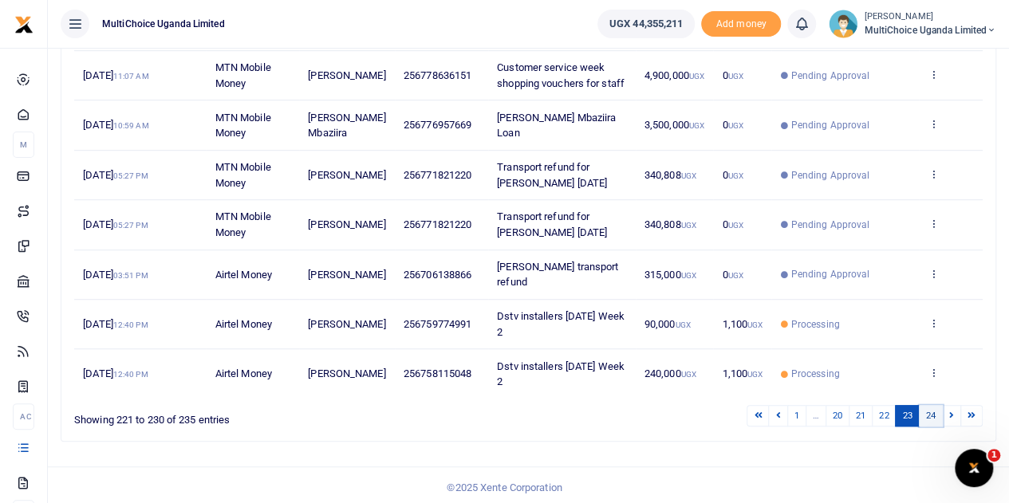
click at [934, 409] on link "24" at bounding box center [931, 416] width 24 height 22
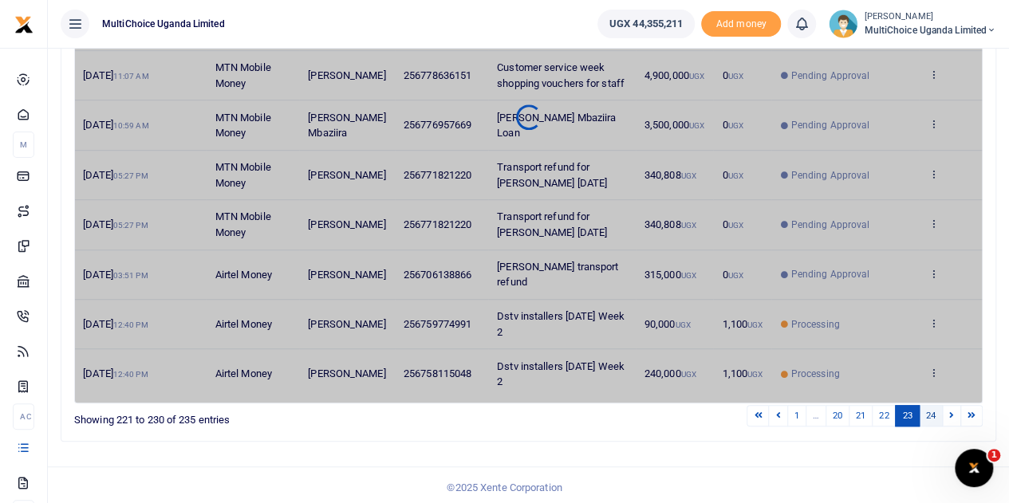
scroll to position [133, 0]
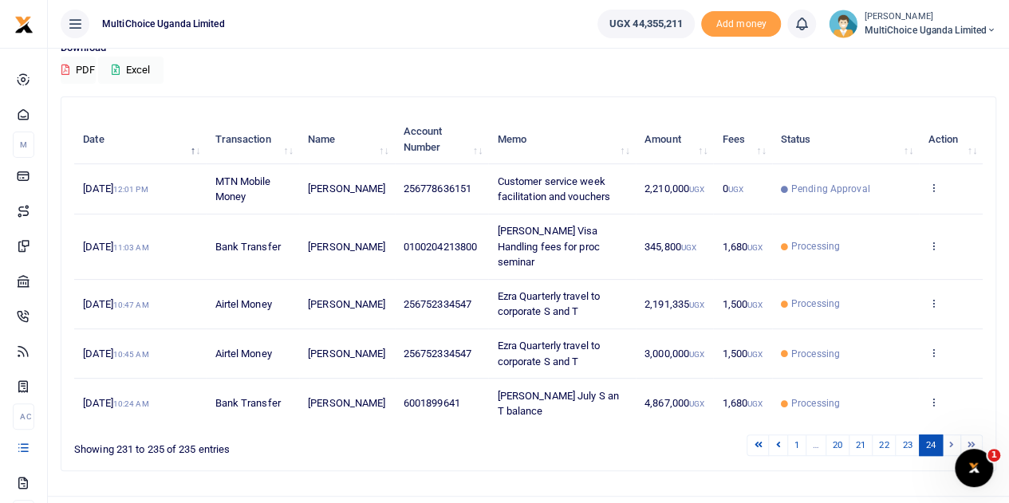
click at [909, 19] on small "[PERSON_NAME]" at bounding box center [930, 17] width 132 height 14
click at [951, 62] on link "Switch accounts" at bounding box center [935, 58] width 126 height 22
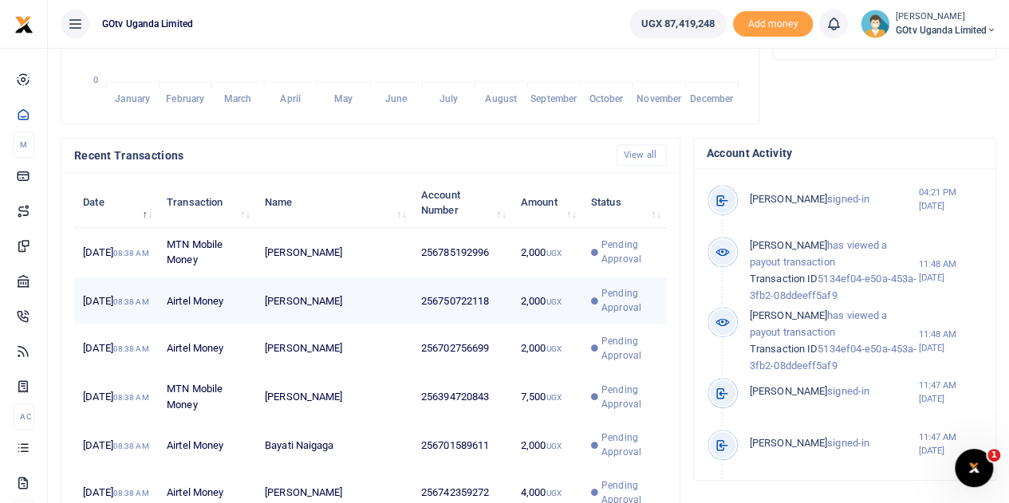
scroll to position [478, 0]
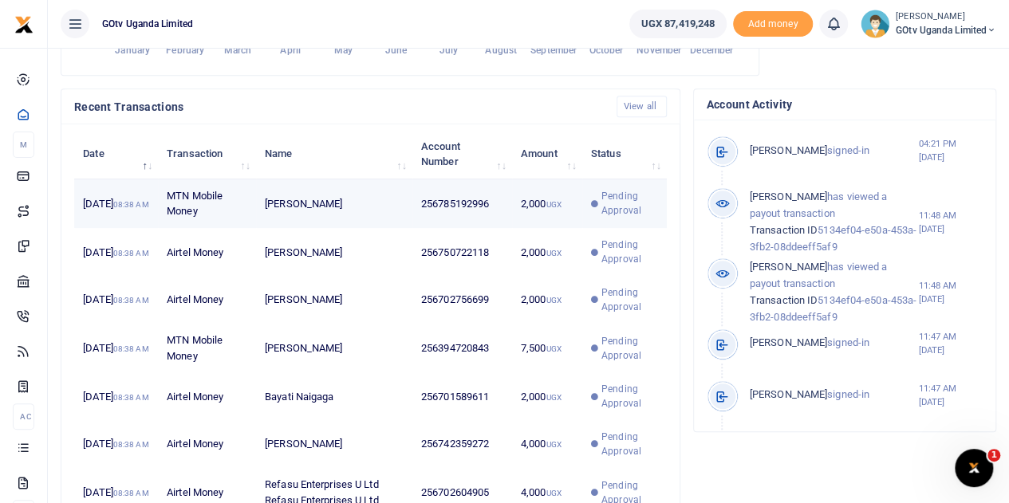
click at [636, 199] on span "Pending Approval" at bounding box center [629, 203] width 57 height 29
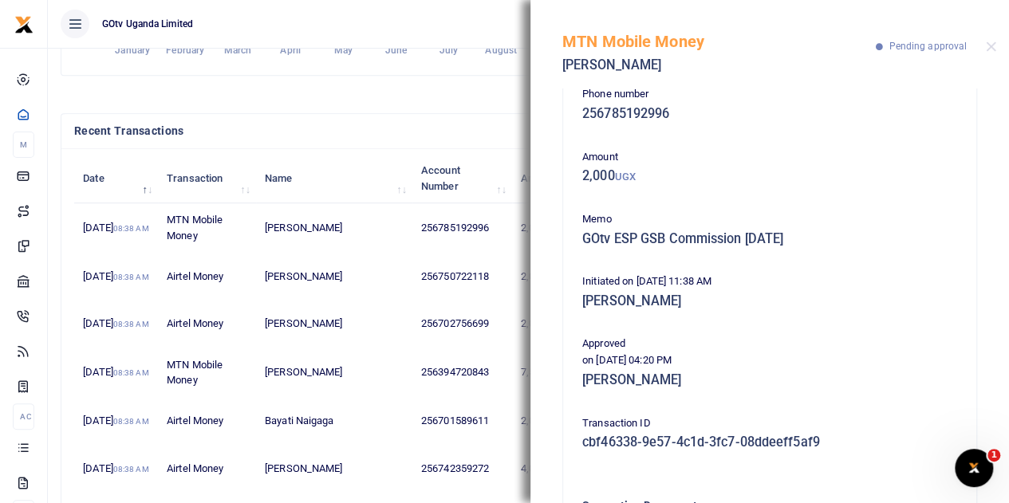
scroll to position [0, 0]
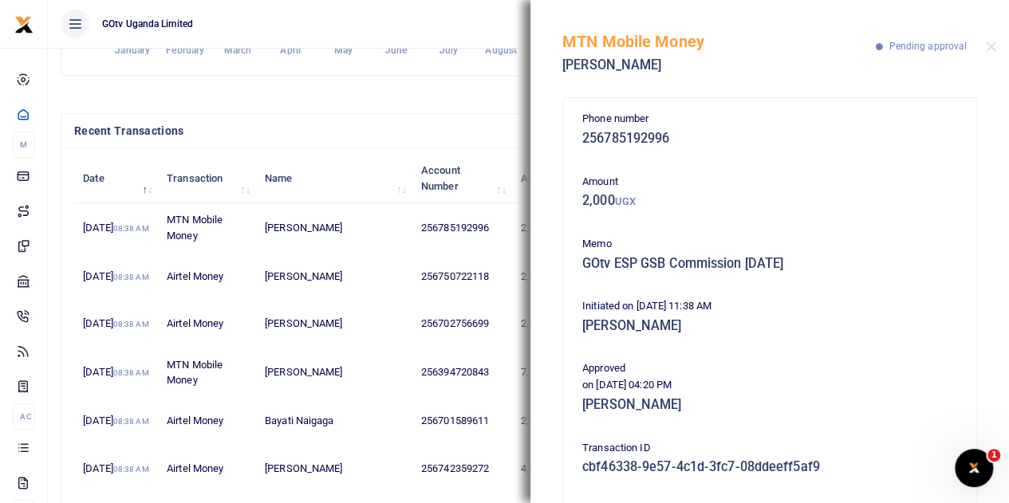
click at [1005, 46] on div "MTN Mobile Money Joan Namunga Pending approval" at bounding box center [769, 44] width 478 height 89
click at [994, 52] on div "MTN Mobile Money Joan Namunga Pending approval" at bounding box center [769, 44] width 478 height 89
click at [991, 43] on button "Close" at bounding box center [991, 46] width 10 height 10
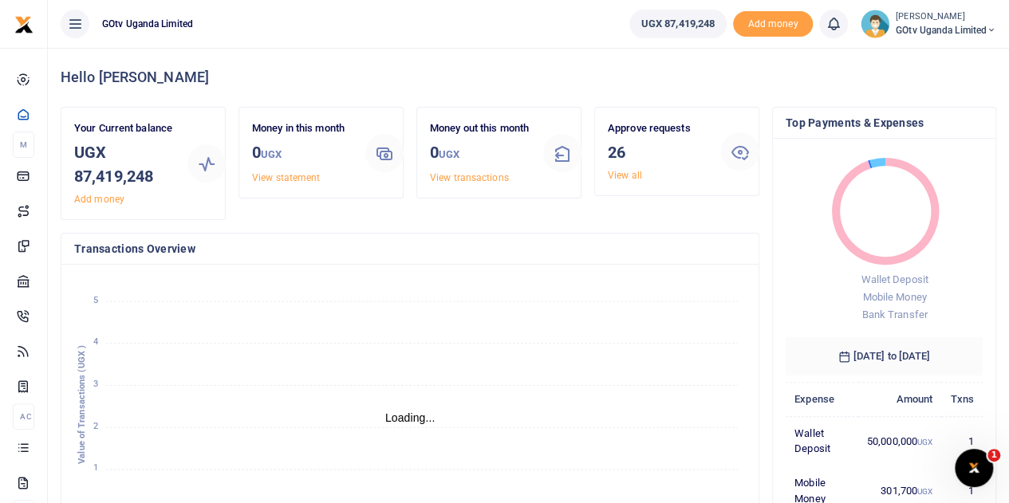
click at [941, 30] on span "GOtv Uganda Limited" at bounding box center [946, 30] width 100 height 14
click at [936, 64] on link "Switch accounts" at bounding box center [936, 58] width 126 height 22
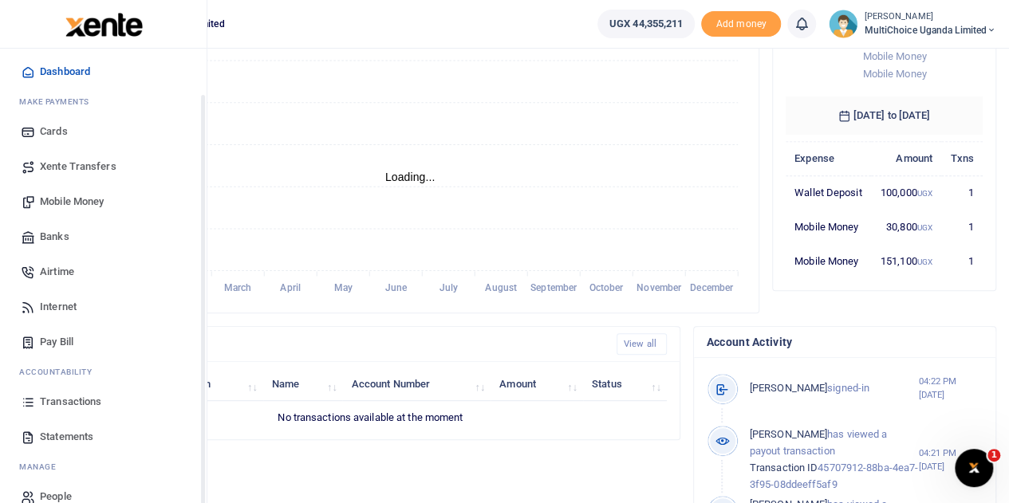
scroll to position [65, 0]
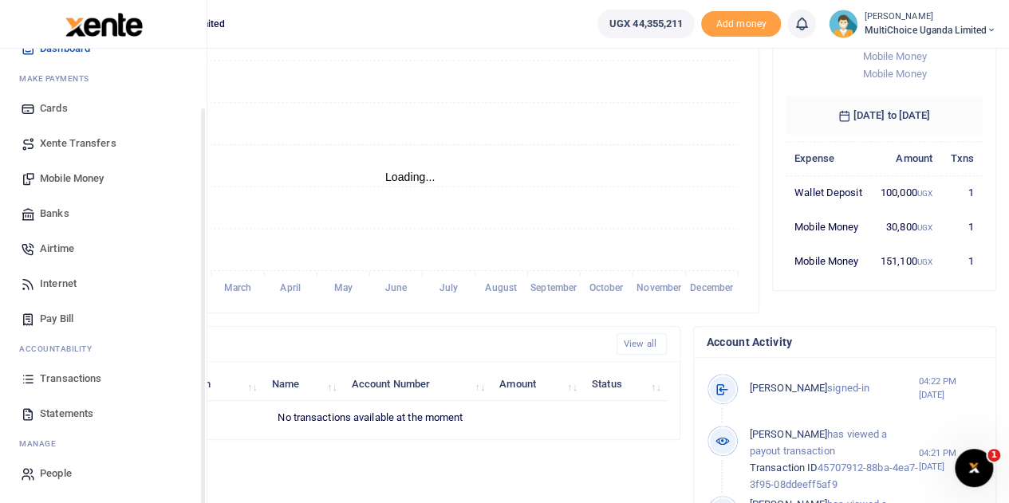
click at [61, 376] on span "Transactions" at bounding box center [70, 379] width 61 height 16
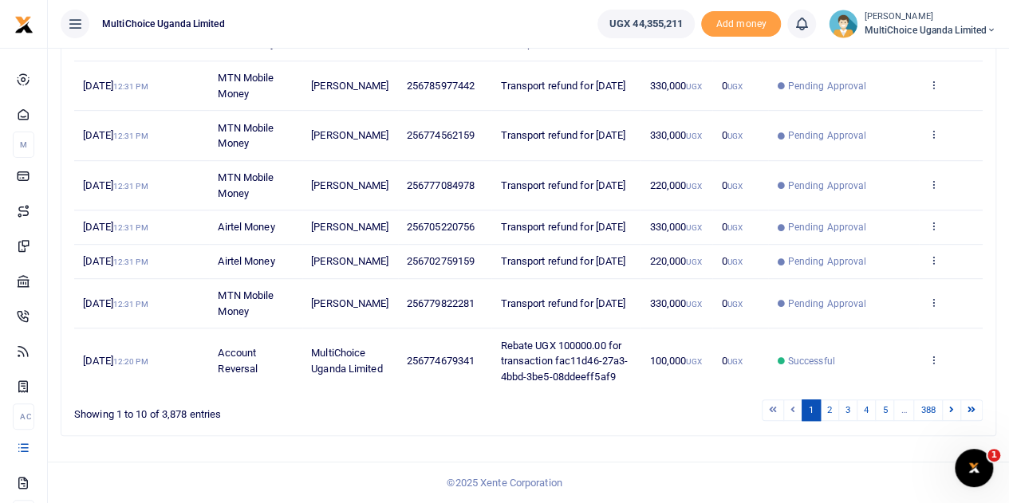
scroll to position [77, 0]
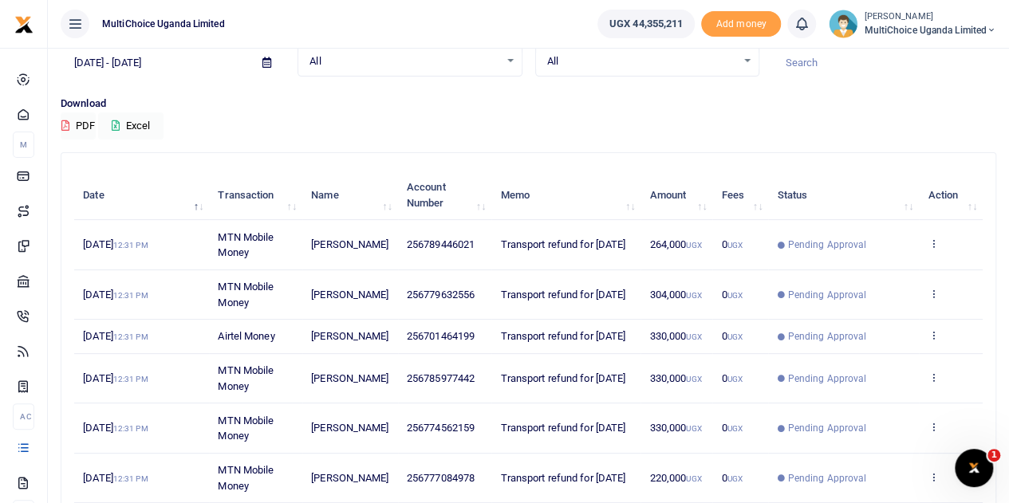
click at [742, 57] on div "All Select an option..." at bounding box center [647, 62] width 222 height 18
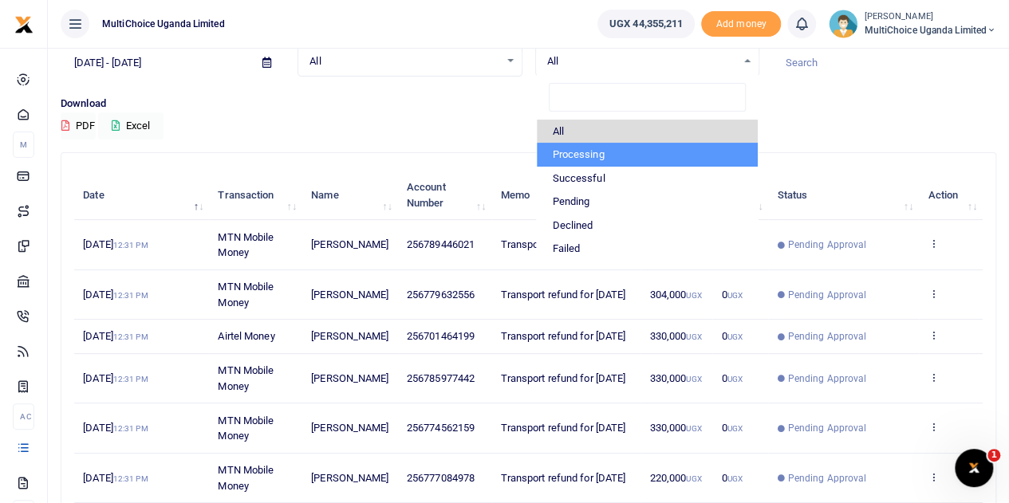
click at [625, 155] on li "Processing" at bounding box center [647, 155] width 221 height 24
select select "PROCESSING"
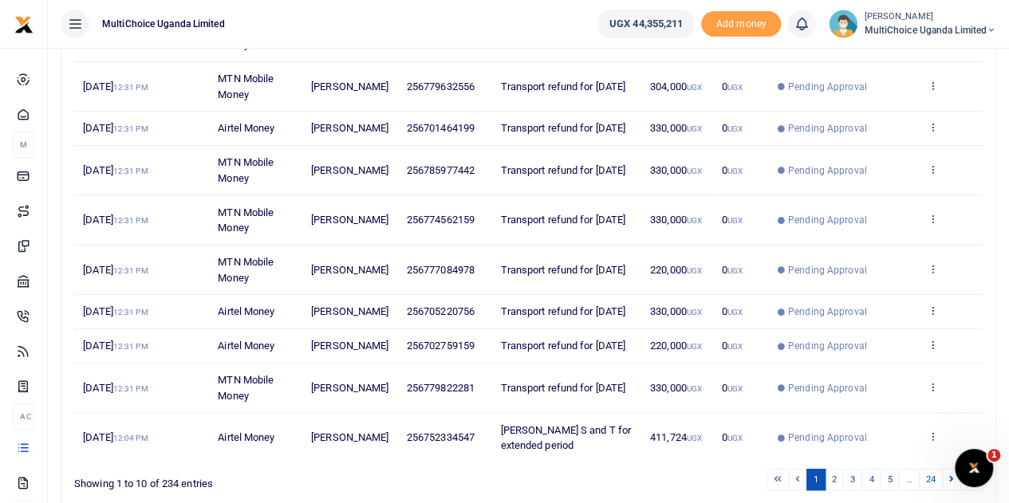
scroll to position [396, 0]
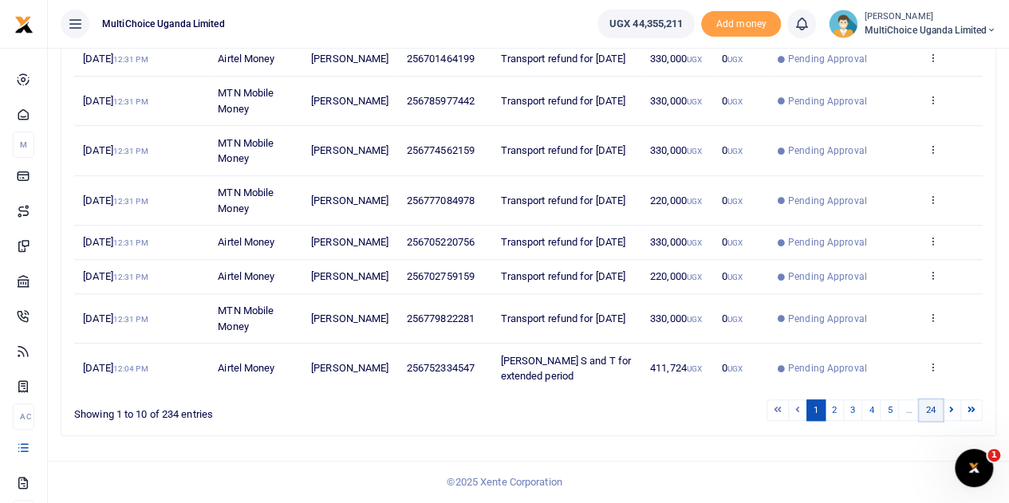
click at [935, 411] on link "24" at bounding box center [931, 411] width 24 height 22
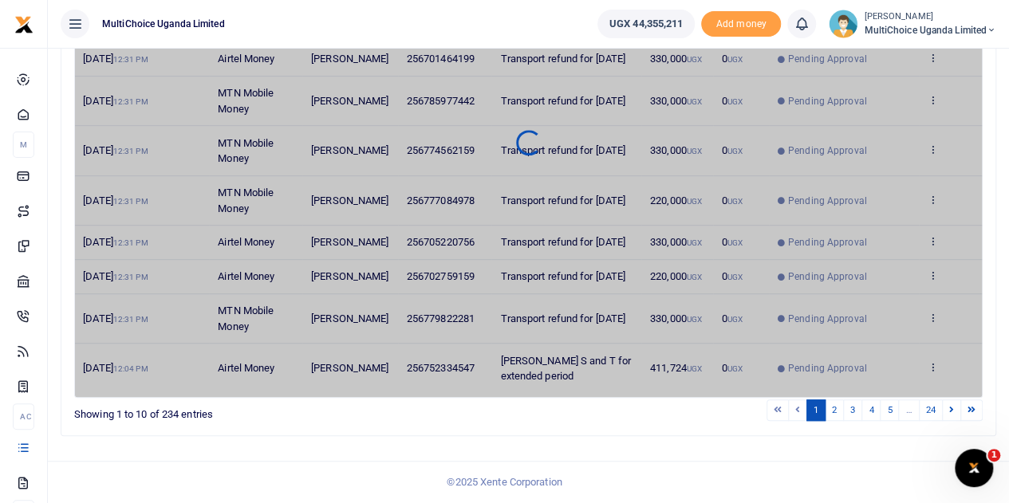
scroll to position [84, 0]
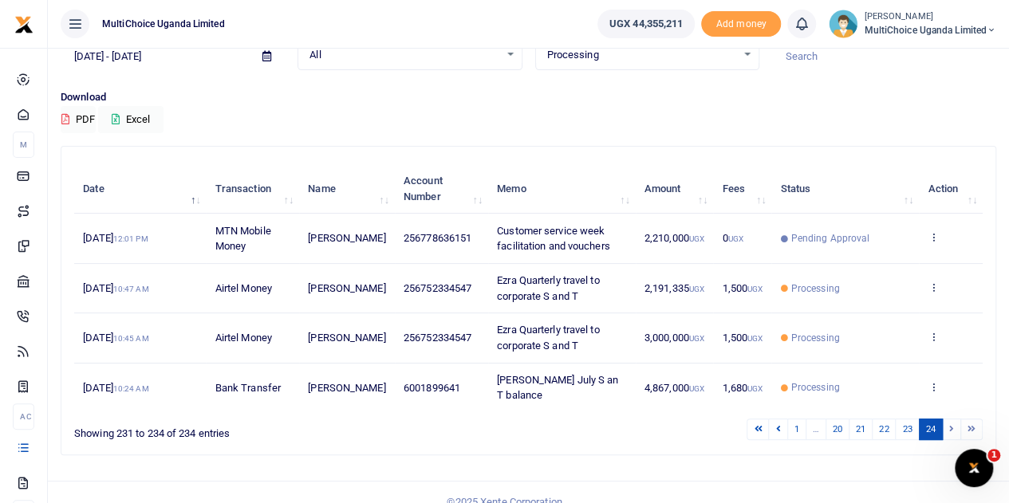
click at [870, 348] on td "Processing" at bounding box center [845, 337] width 148 height 49
click at [911, 419] on link "23" at bounding box center [907, 430] width 24 height 22
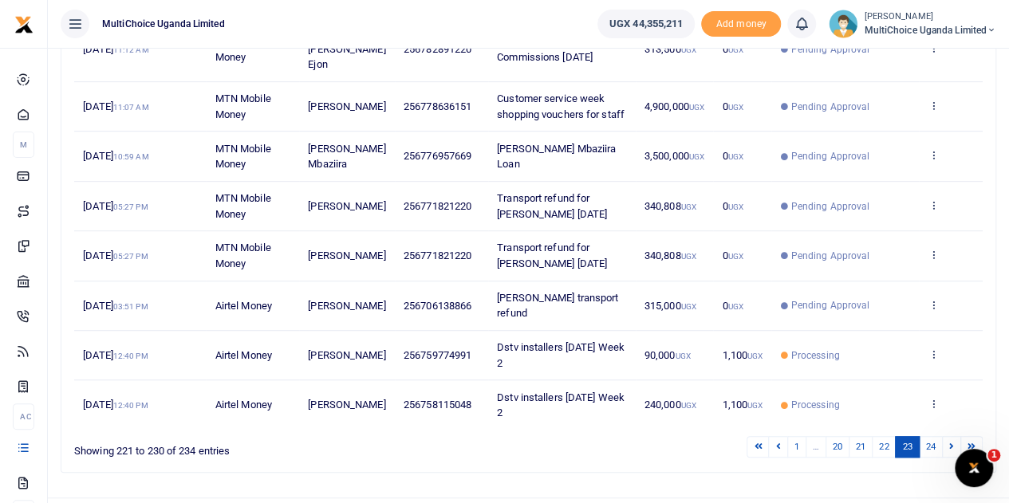
scroll to position [411, 0]
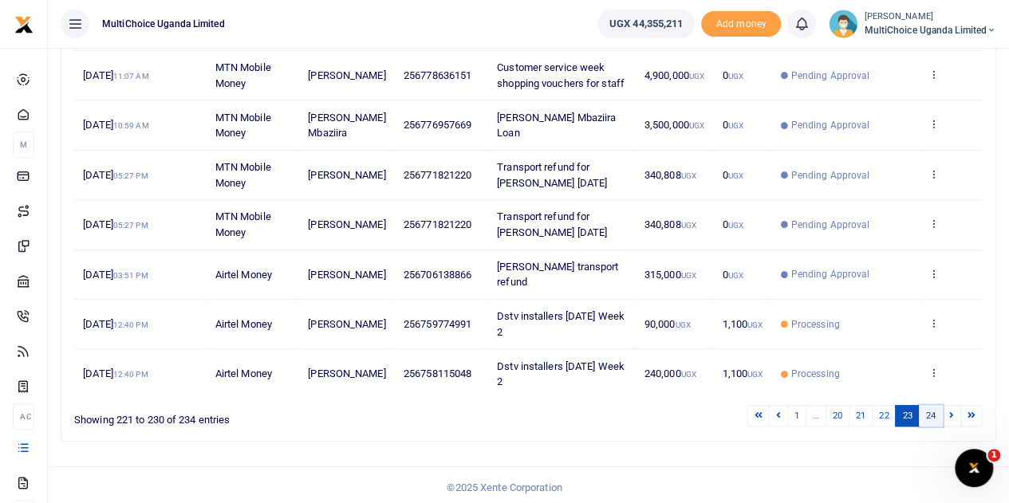
click at [931, 405] on link "24" at bounding box center [931, 416] width 24 height 22
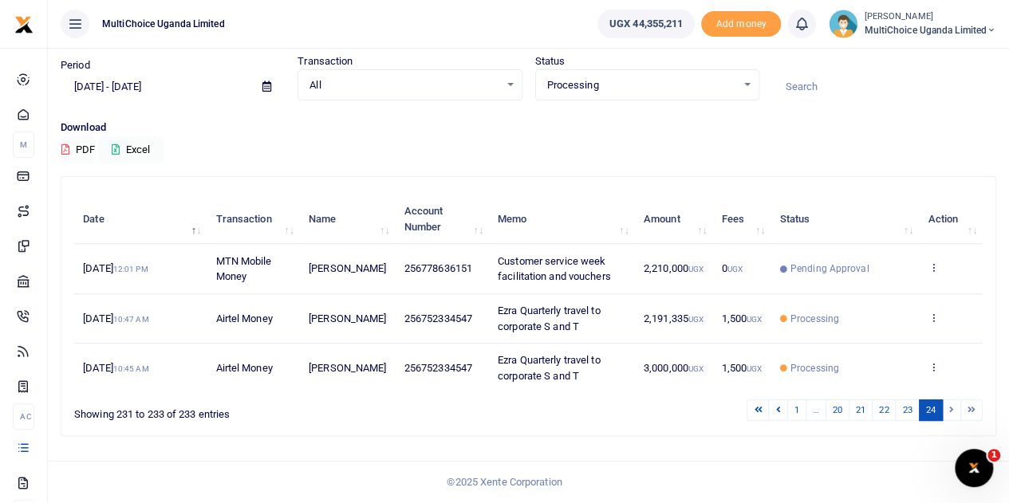
scroll to position [49, 0]
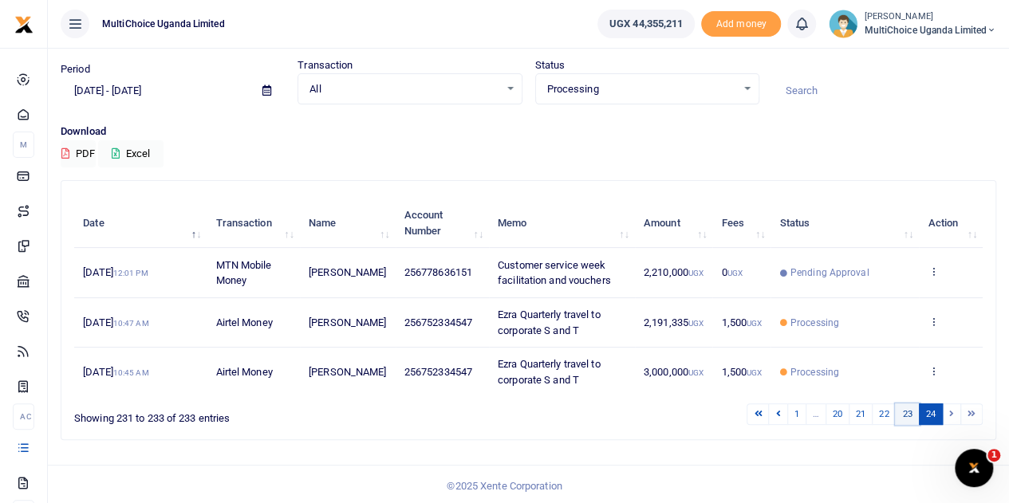
click at [908, 414] on link "23" at bounding box center [907, 415] width 24 height 22
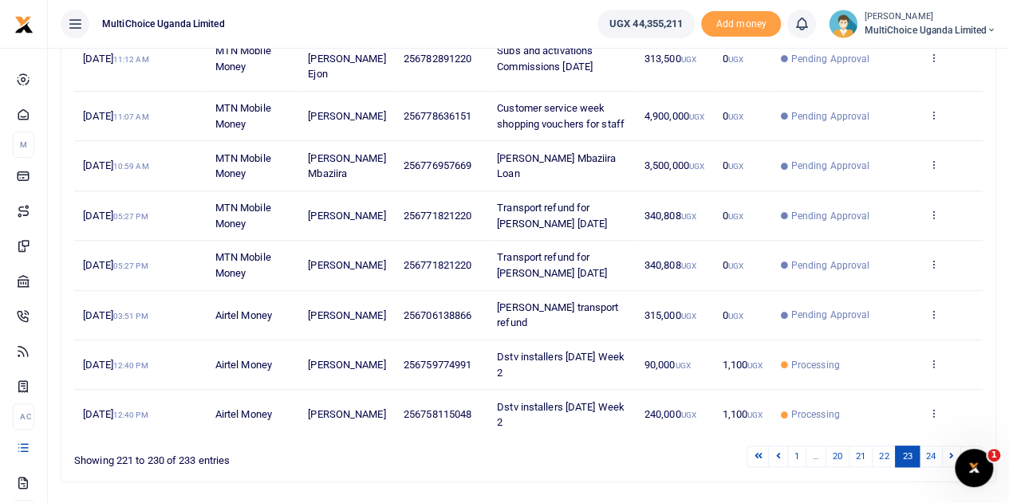
scroll to position [411, 0]
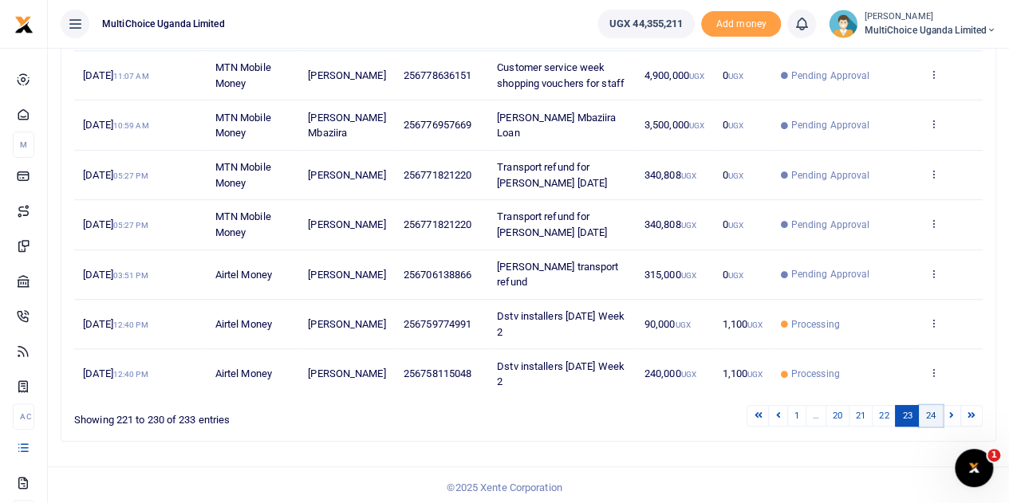
click at [939, 411] on link "24" at bounding box center [931, 416] width 24 height 22
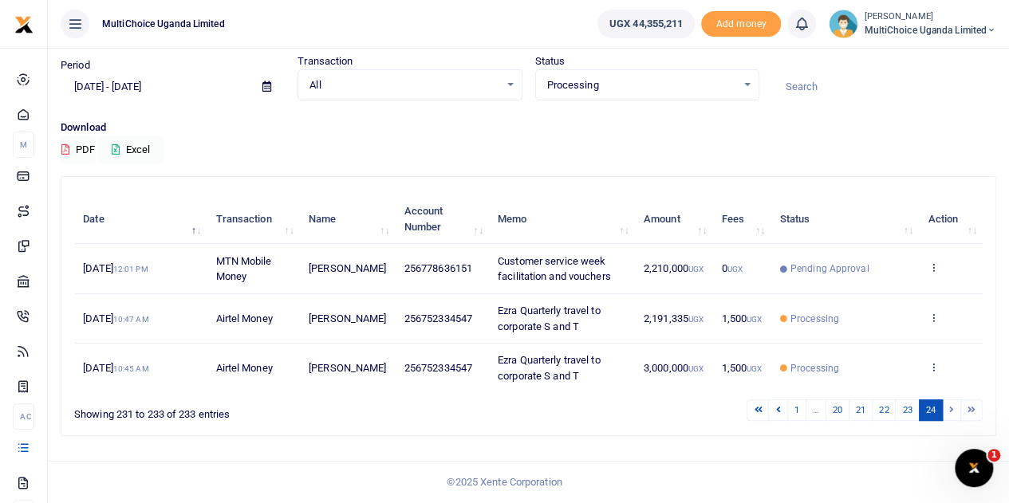
scroll to position [49, 0]
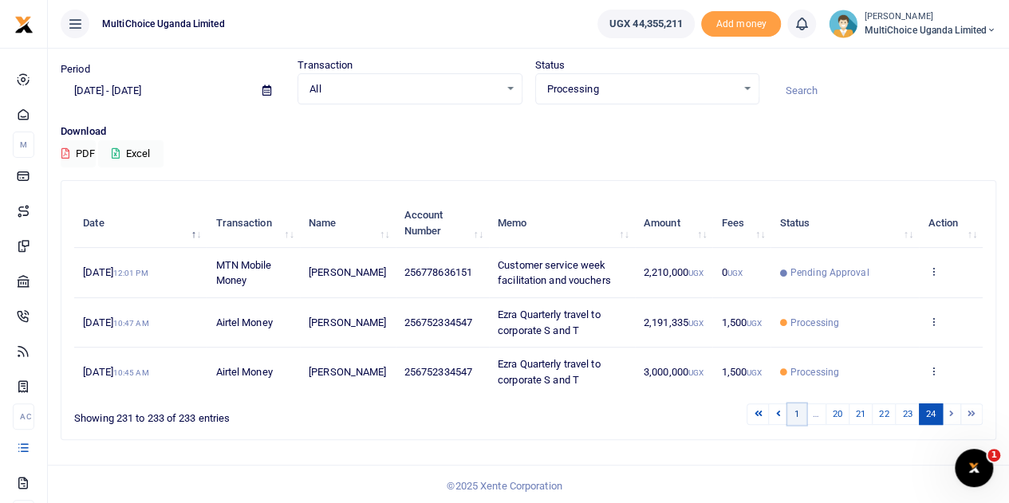
click at [798, 411] on link "1" at bounding box center [796, 415] width 19 height 22
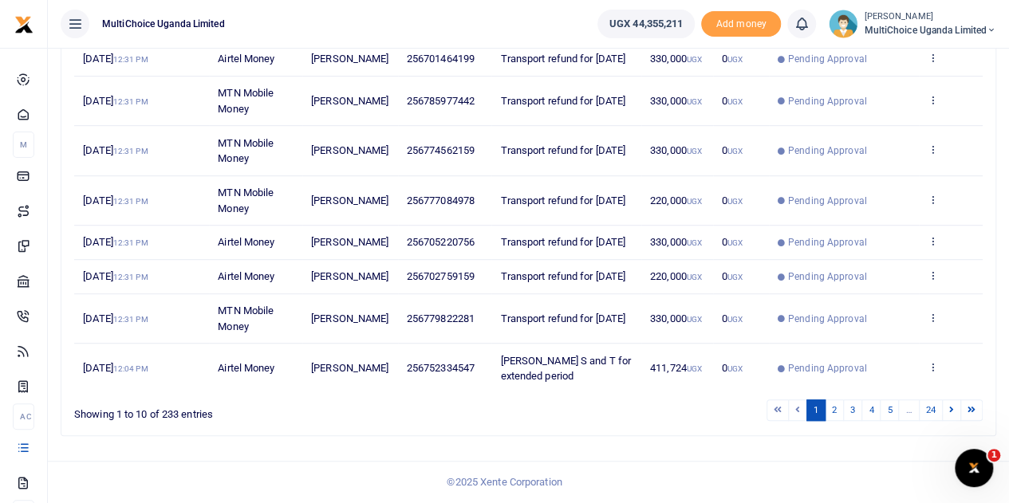
scroll to position [396, 0]
click at [931, 414] on link "24" at bounding box center [931, 411] width 24 height 22
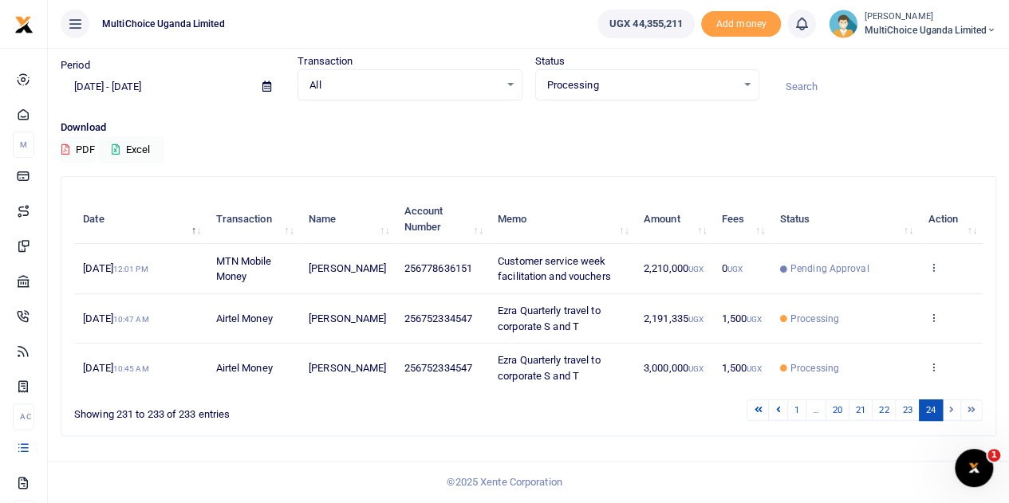
scroll to position [49, 0]
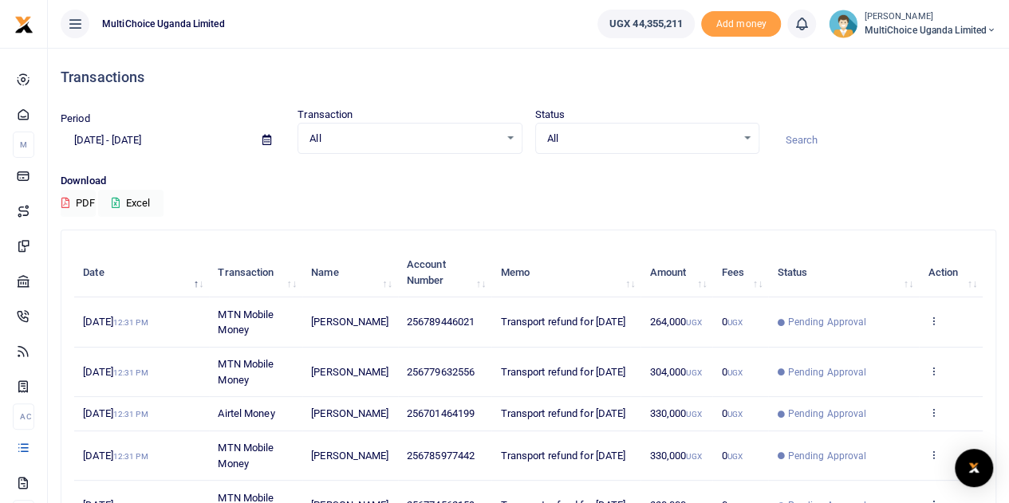
click at [748, 135] on div "All Select an option..." at bounding box center [647, 139] width 222 height 18
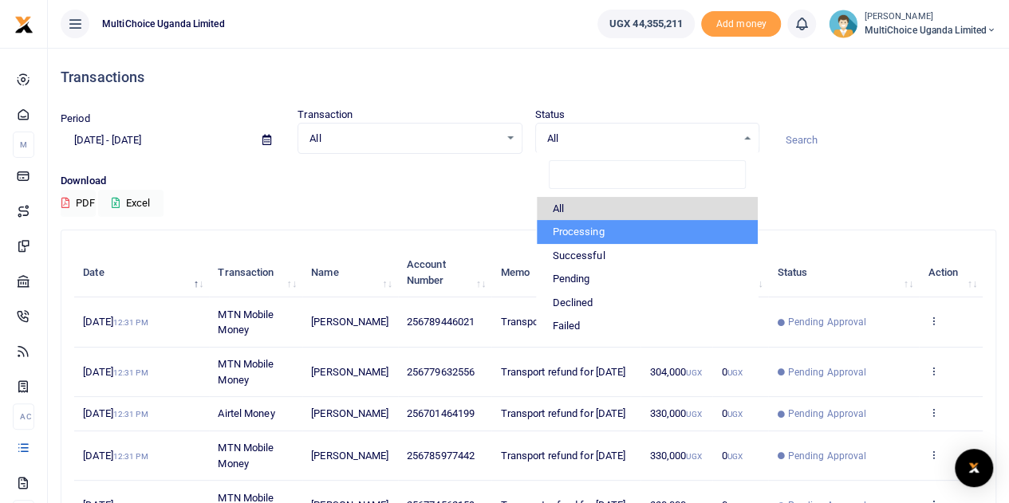
click at [595, 229] on li "Processing" at bounding box center [647, 232] width 221 height 24
select select "PROCESSING"
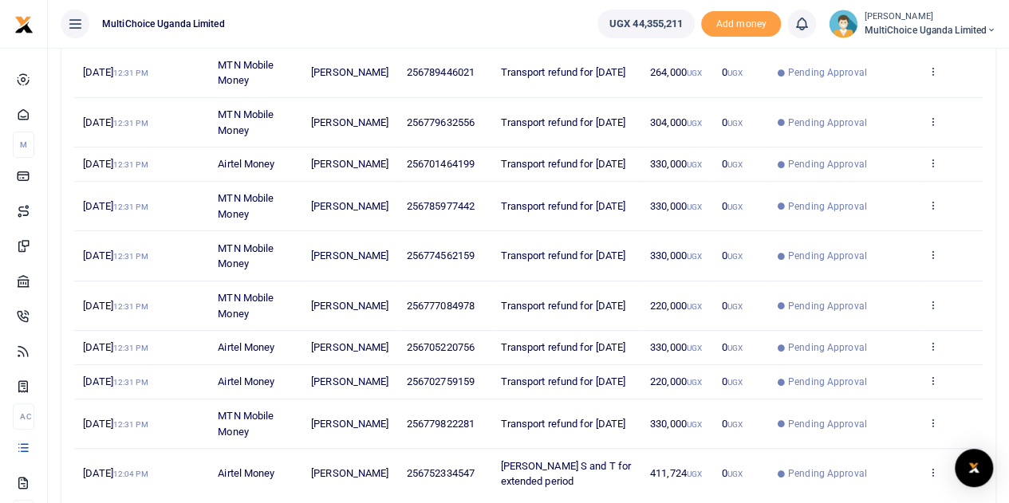
scroll to position [396, 0]
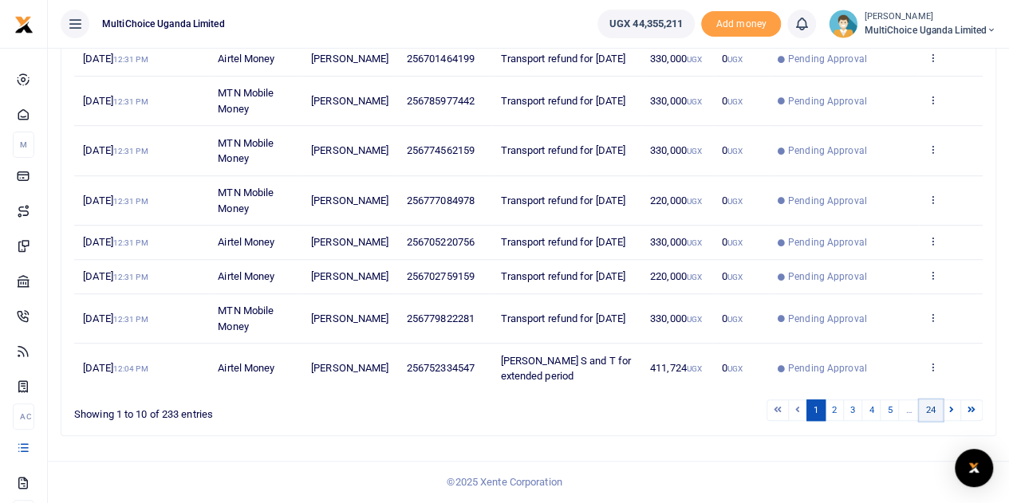
click at [927, 413] on link "24" at bounding box center [931, 411] width 24 height 22
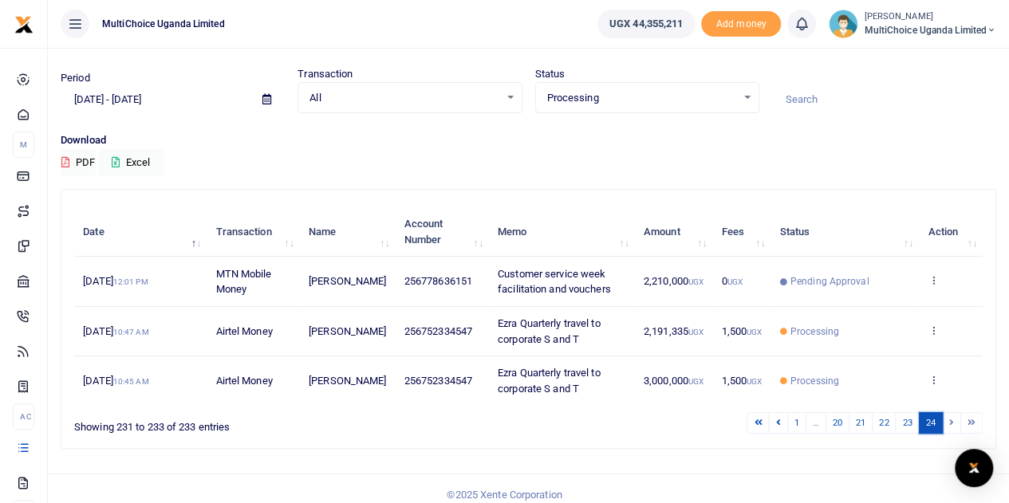
scroll to position [49, 0]
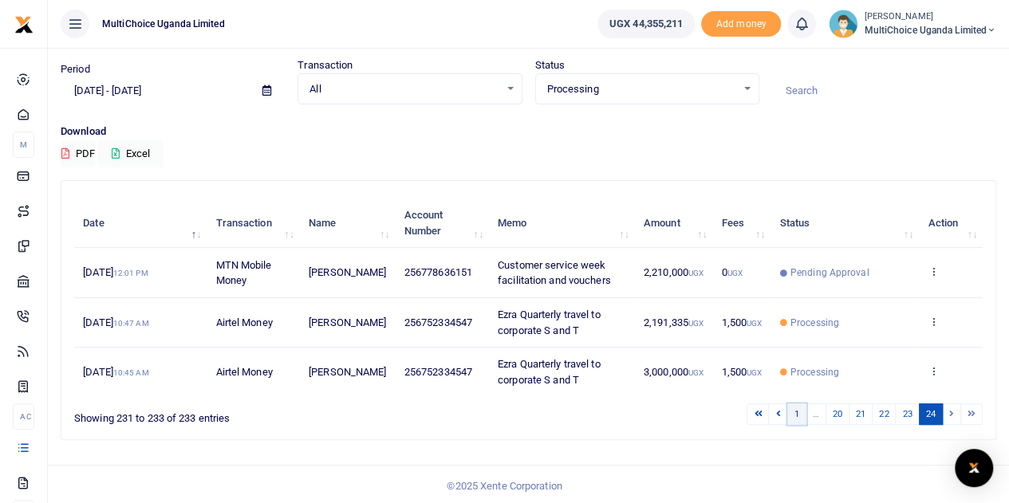
click at [800, 413] on link "1" at bounding box center [796, 415] width 19 height 22
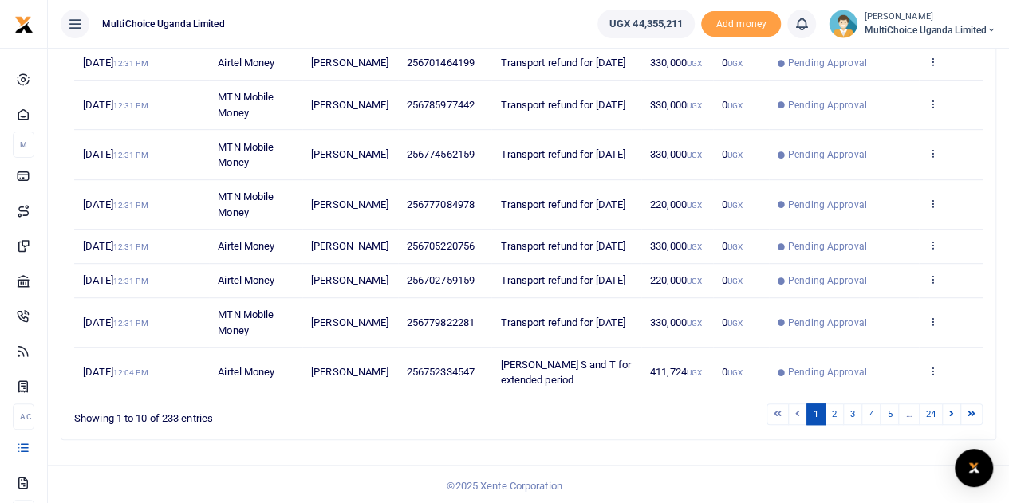
scroll to position [396, 0]
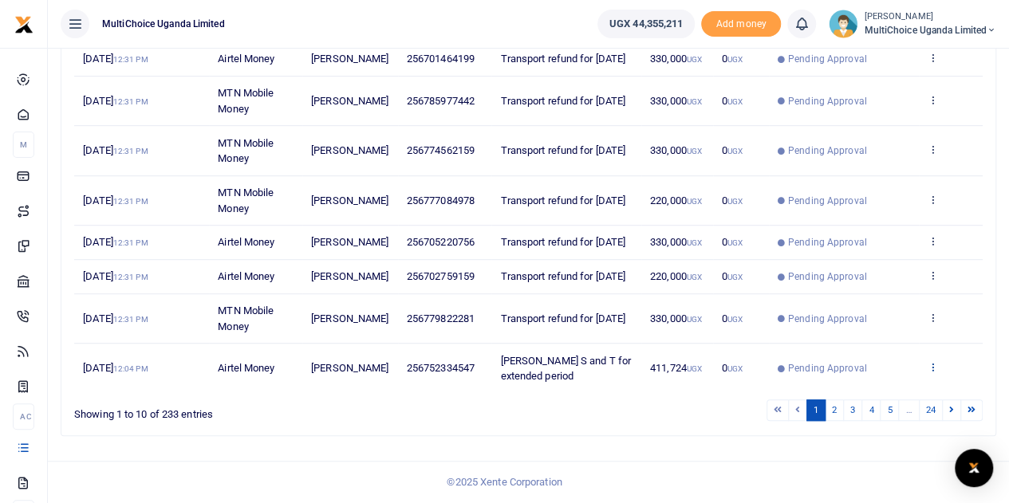
click at [933, 366] on icon at bounding box center [932, 366] width 10 height 11
click at [852, 306] on link "View details" at bounding box center [875, 307] width 126 height 22
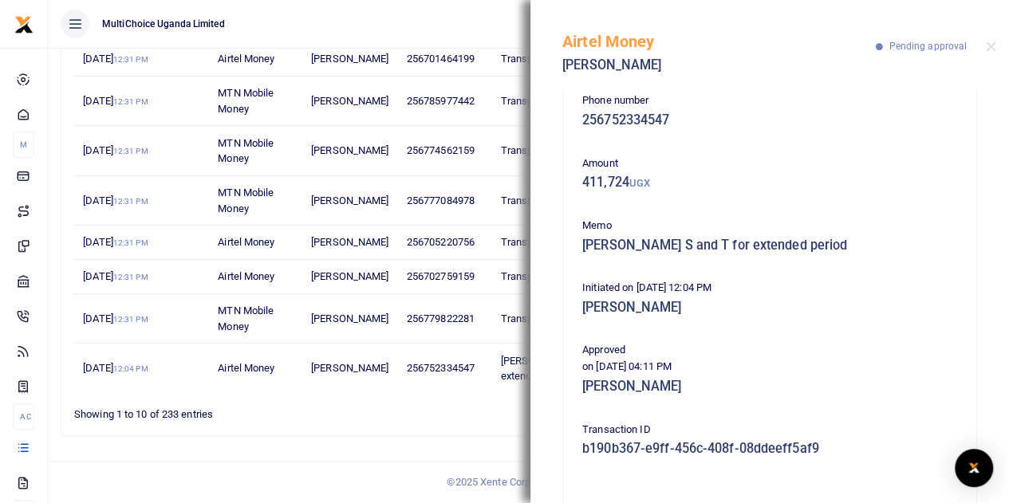
scroll to position [0, 0]
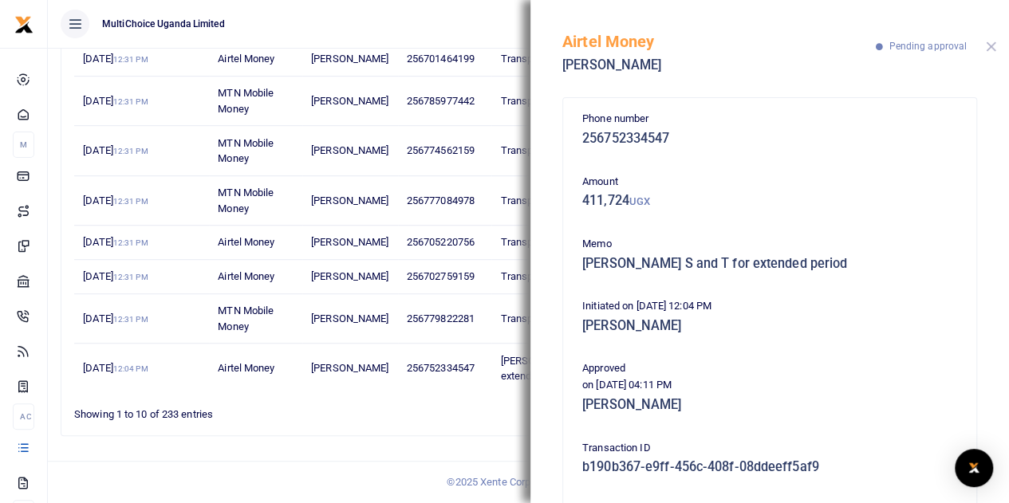
click at [990, 44] on button "Close" at bounding box center [991, 46] width 10 height 10
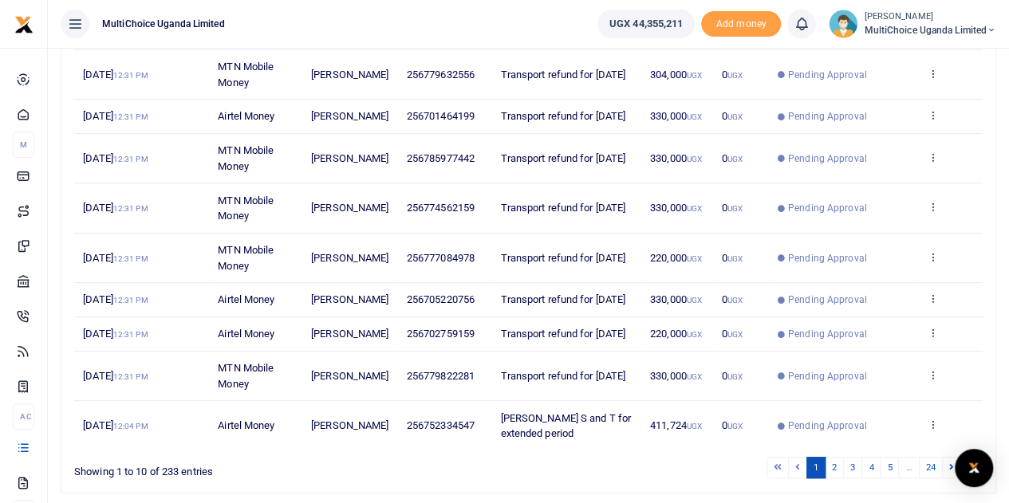
scroll to position [396, 0]
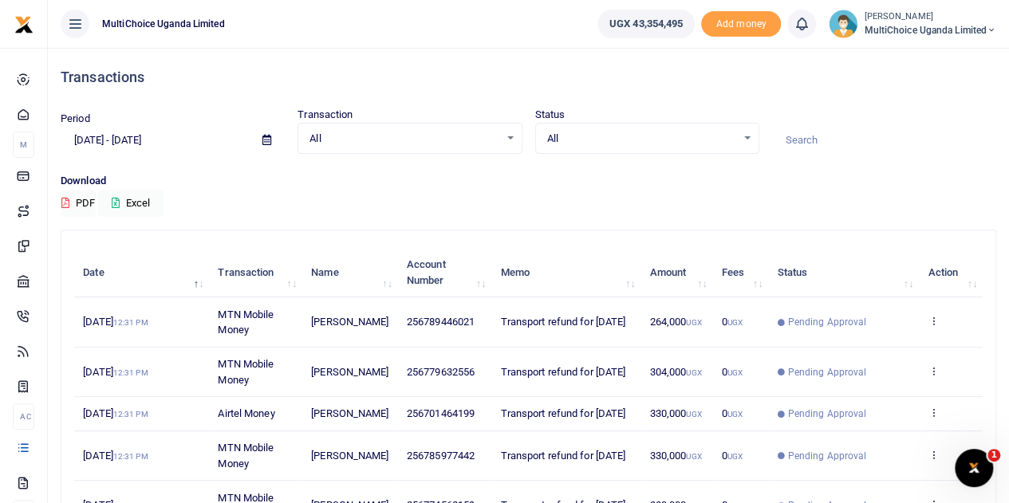
click at [750, 132] on div "All Select an option..." at bounding box center [647, 139] width 222 height 18
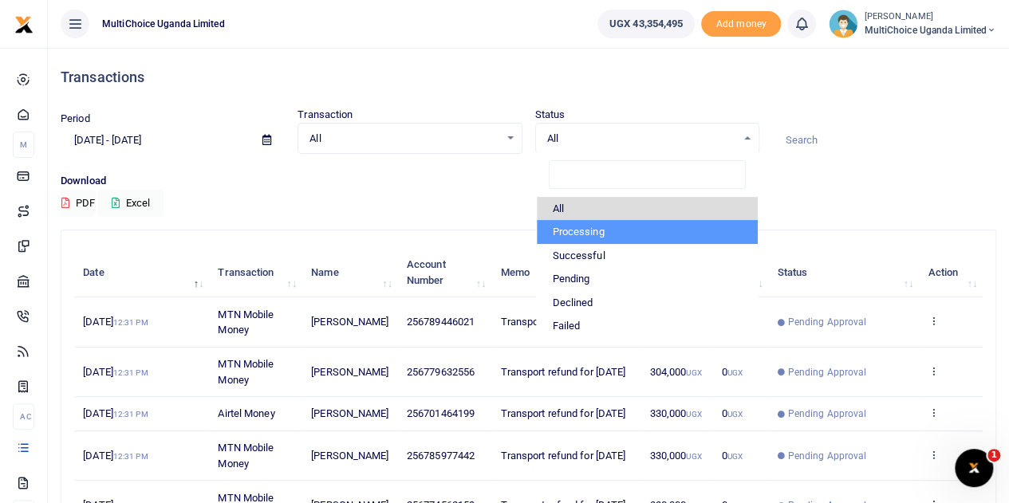
click at [595, 233] on li "Processing" at bounding box center [647, 232] width 221 height 24
select select "PROCESSING"
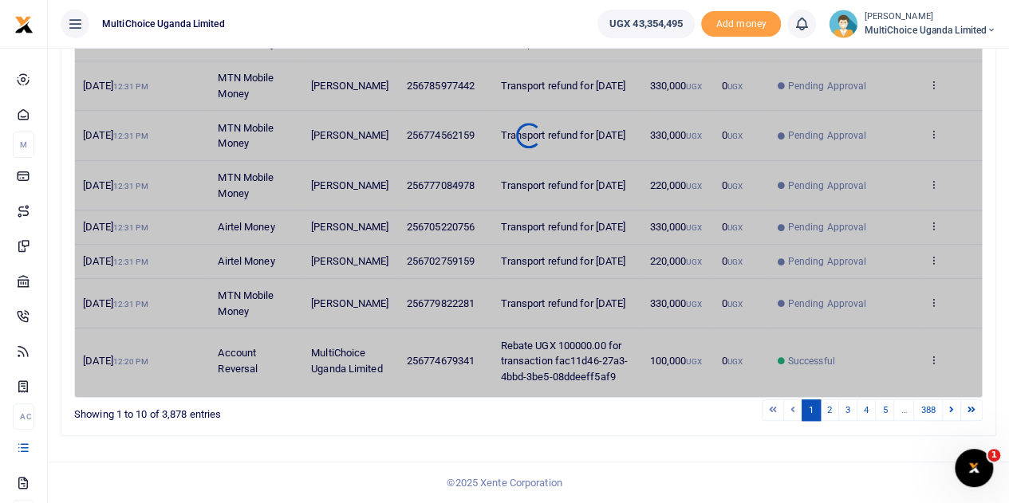
scroll to position [396, 0]
click at [233, 258] on div at bounding box center [528, 135] width 907 height 502
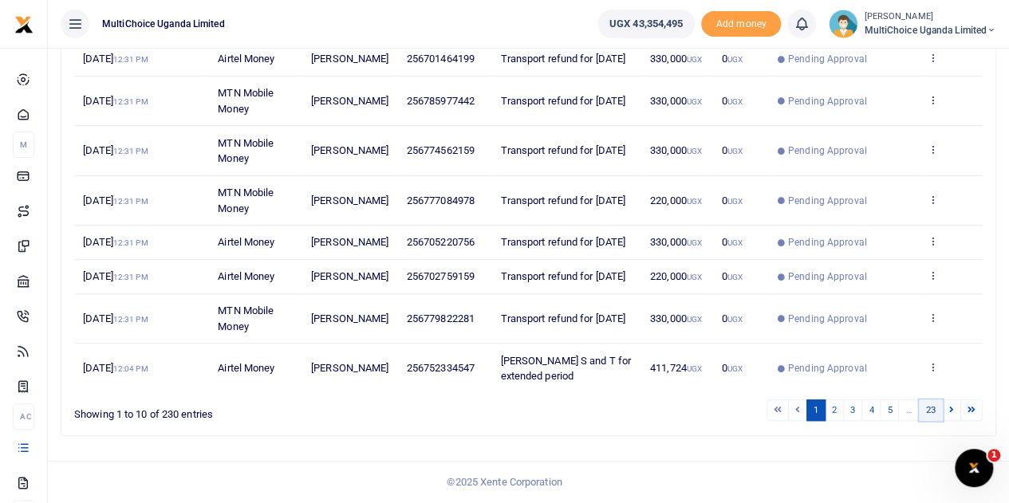
click at [939, 411] on link "23" at bounding box center [931, 411] width 24 height 22
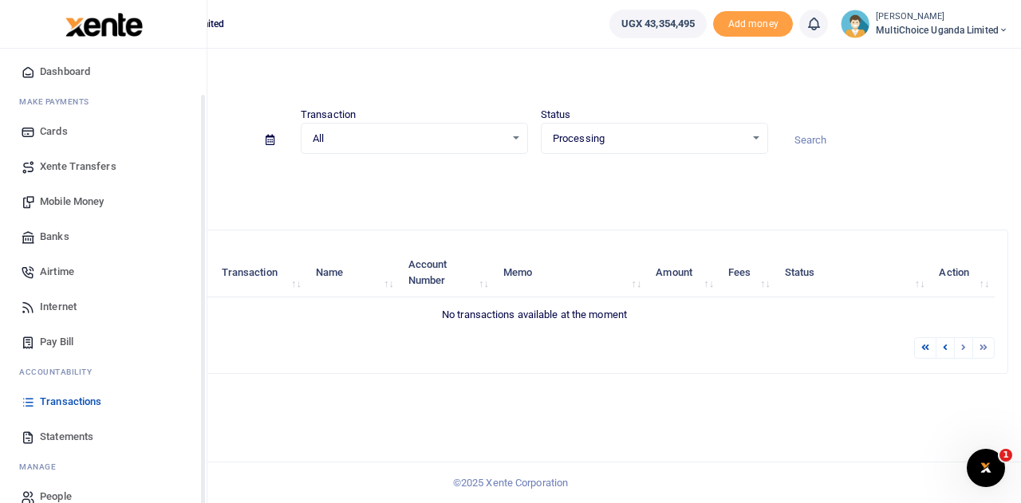
scroll to position [65, 0]
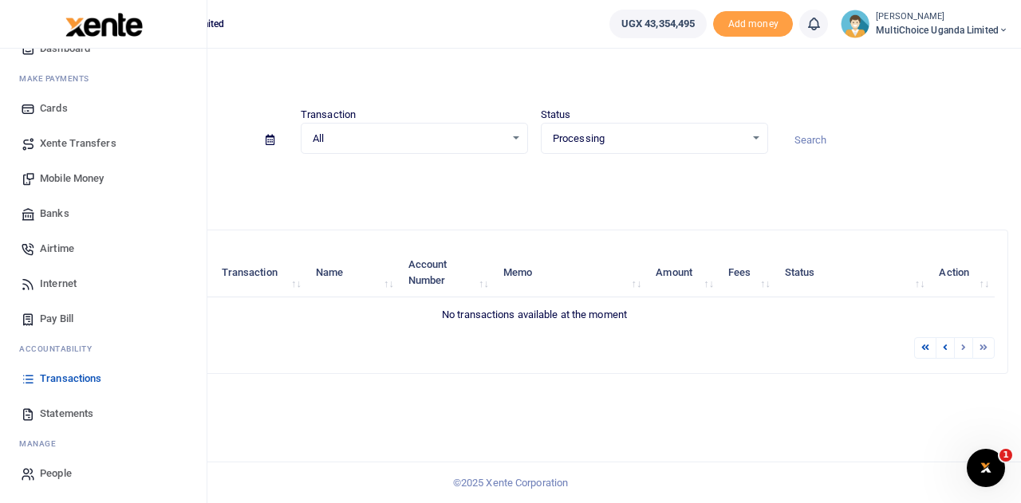
click at [64, 376] on span "Transactions" at bounding box center [70, 379] width 61 height 16
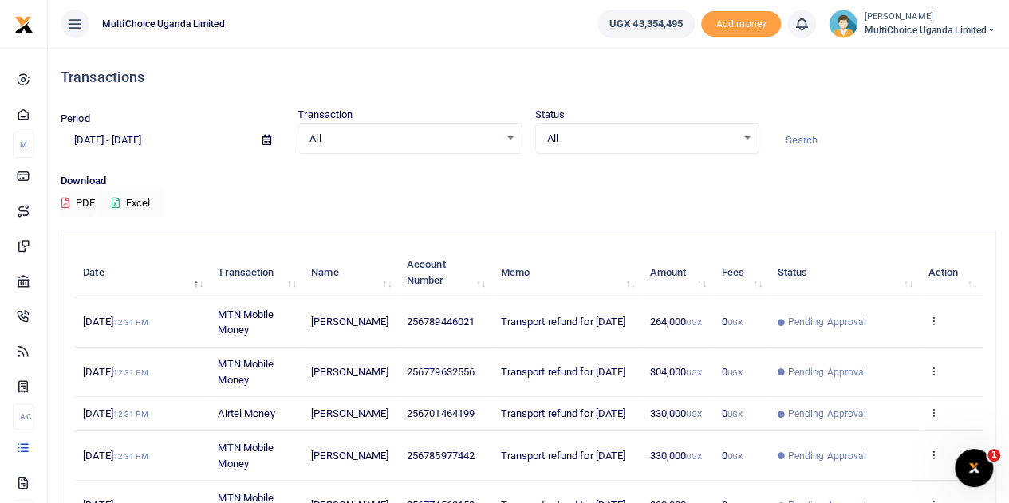
click at [748, 138] on div "All Select an option..." at bounding box center [647, 139] width 222 height 18
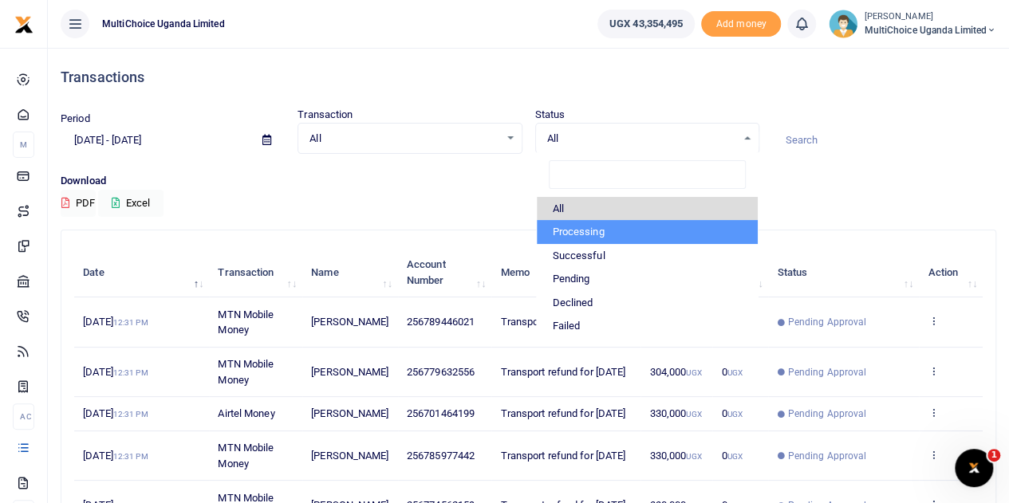
click at [585, 229] on li "Processing" at bounding box center [647, 232] width 221 height 24
select select "PROCESSING"
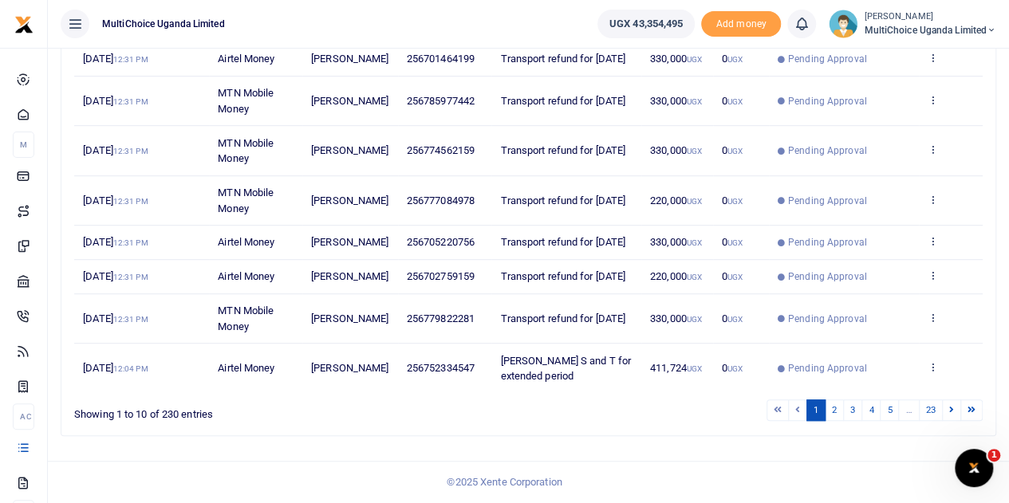
scroll to position [396, 0]
click at [935, 412] on link "23" at bounding box center [931, 411] width 24 height 22
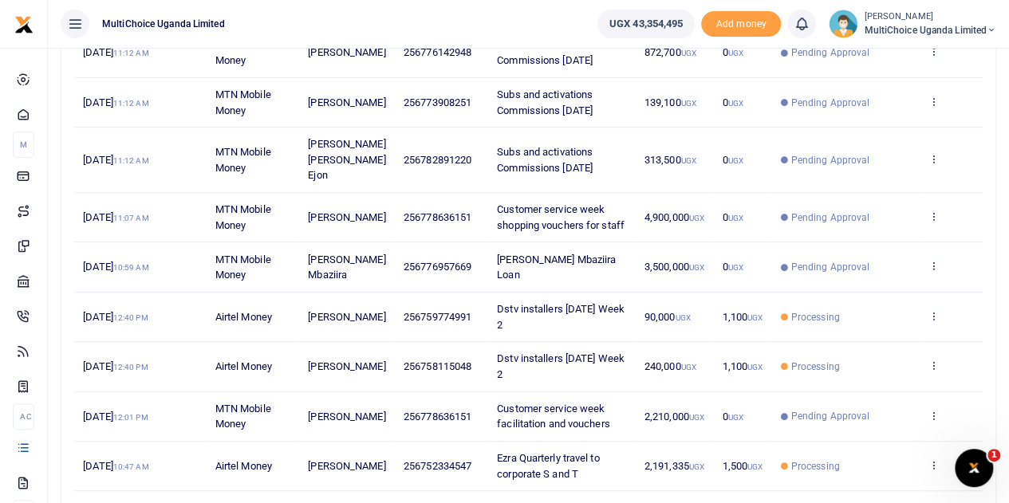
scroll to position [237, 0]
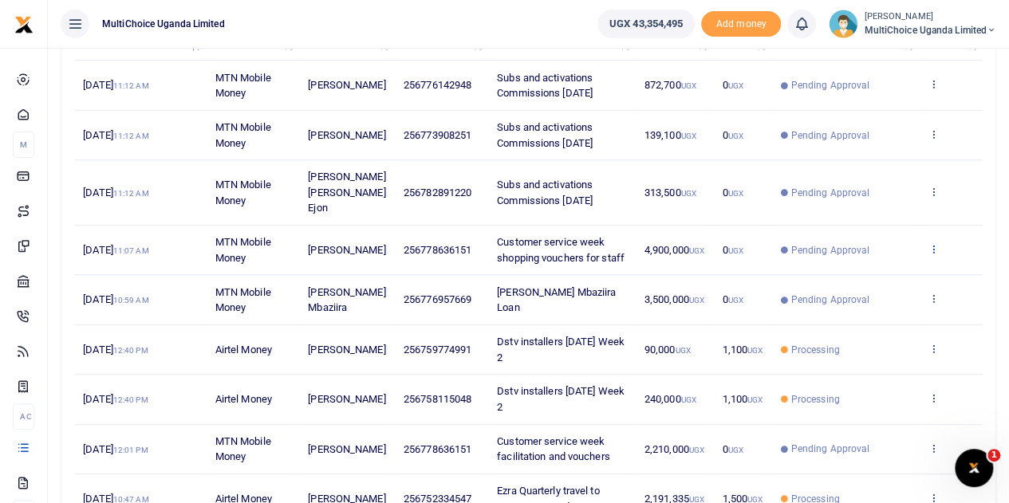
click at [927, 243] on icon at bounding box center [932, 248] width 10 height 11
click at [856, 262] on link "View details" at bounding box center [875, 260] width 126 height 22
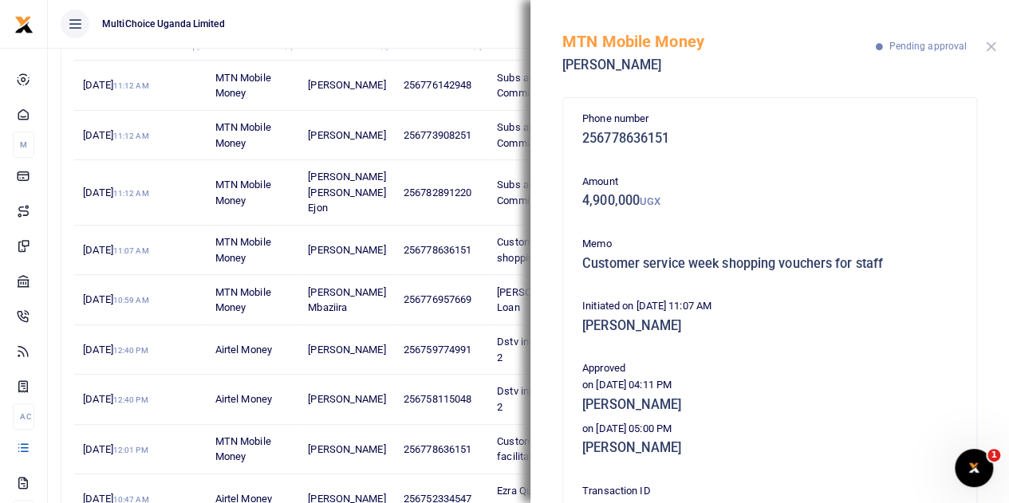
click at [994, 44] on button "Close" at bounding box center [991, 46] width 10 height 10
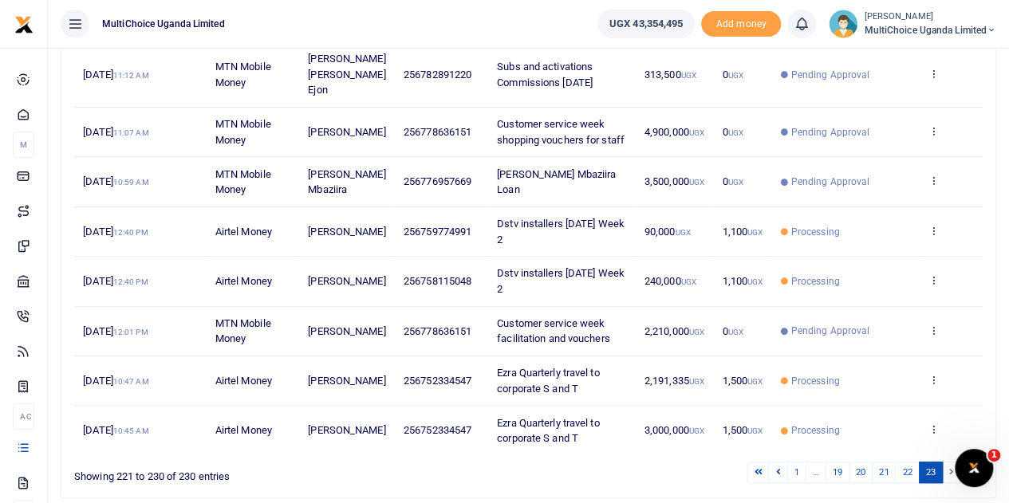
scroll to position [396, 0]
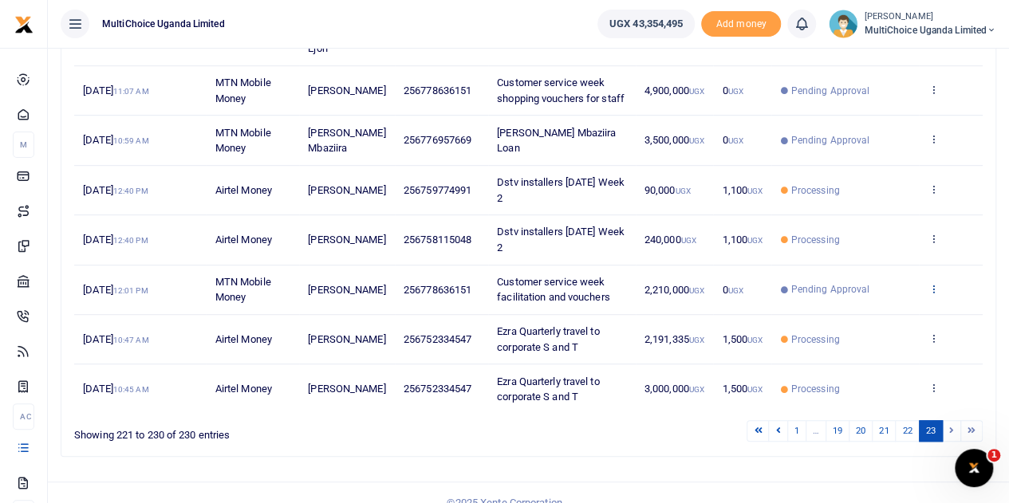
click at [935, 283] on icon at bounding box center [932, 288] width 10 height 11
click at [887, 296] on link "View details" at bounding box center [875, 298] width 126 height 22
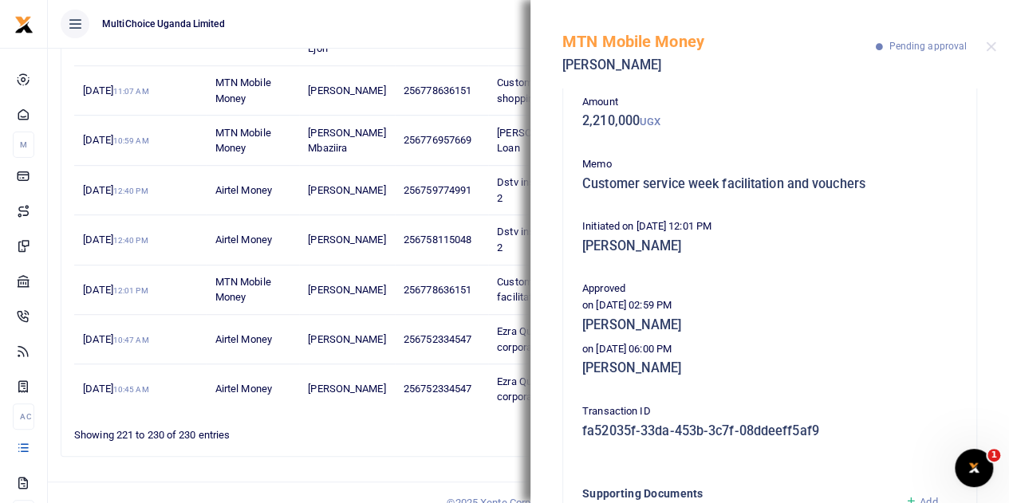
scroll to position [0, 0]
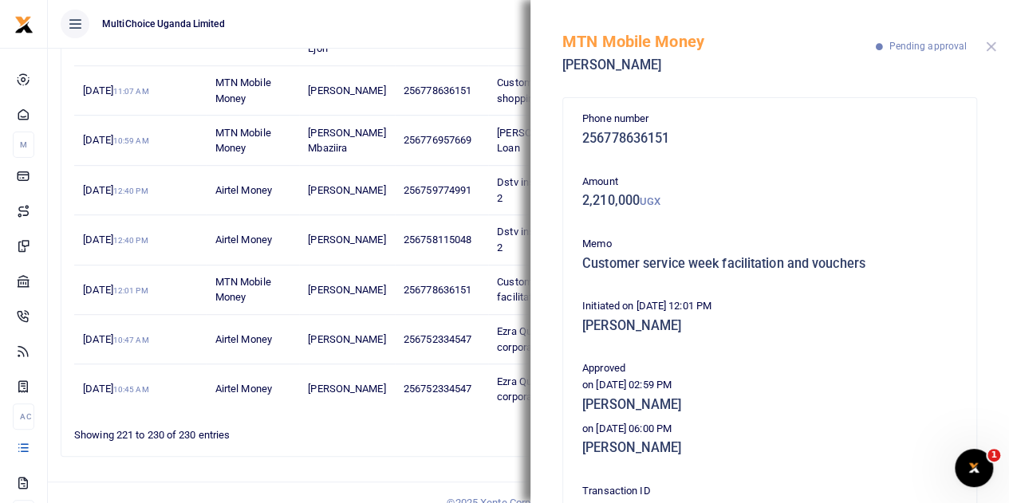
click at [988, 45] on button "Close" at bounding box center [991, 46] width 10 height 10
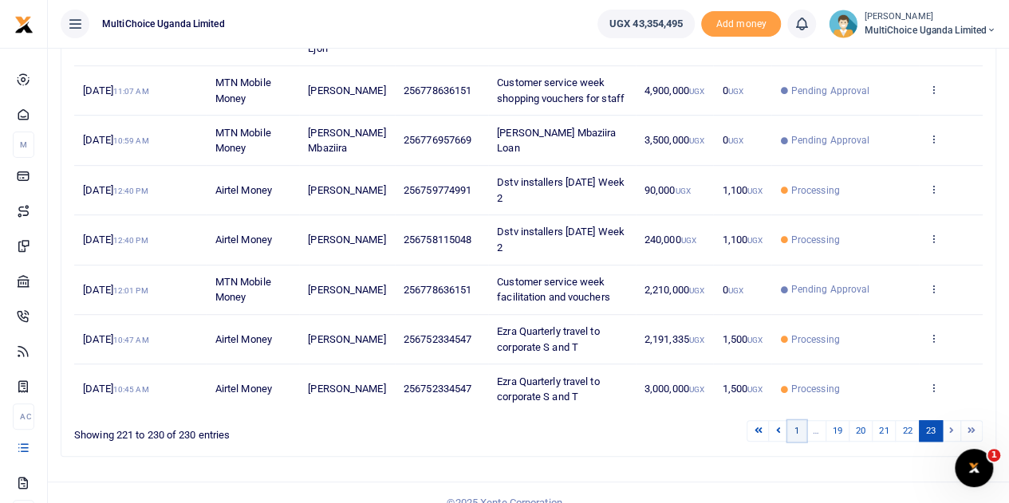
click at [796, 420] on link "1" at bounding box center [796, 431] width 19 height 22
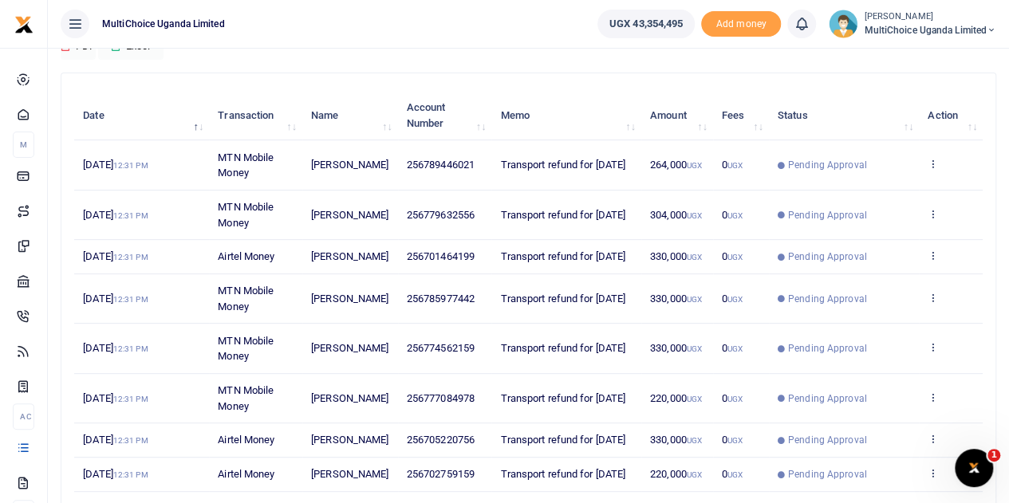
scroll to position [396, 0]
